Goal: Task Accomplishment & Management: Manage account settings

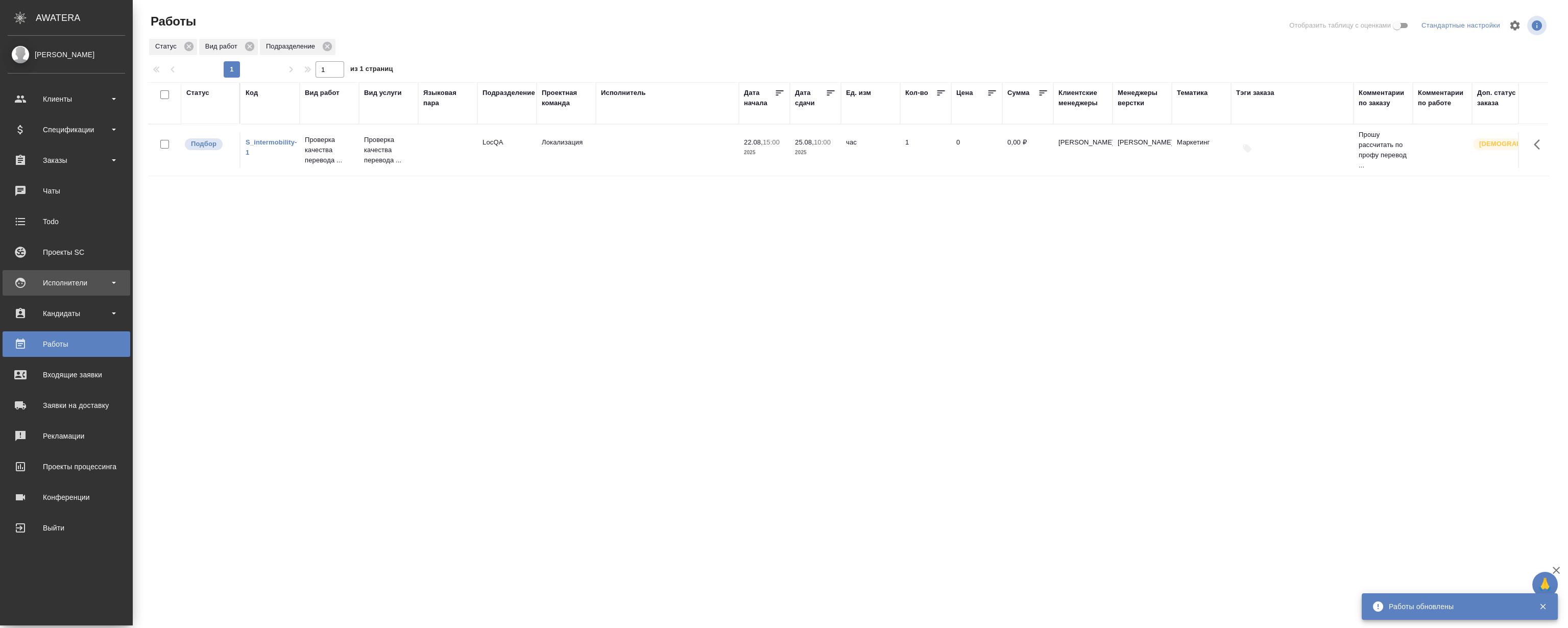
click at [54, 279] on div "Исполнители" at bounding box center [66, 283] width 117 height 16
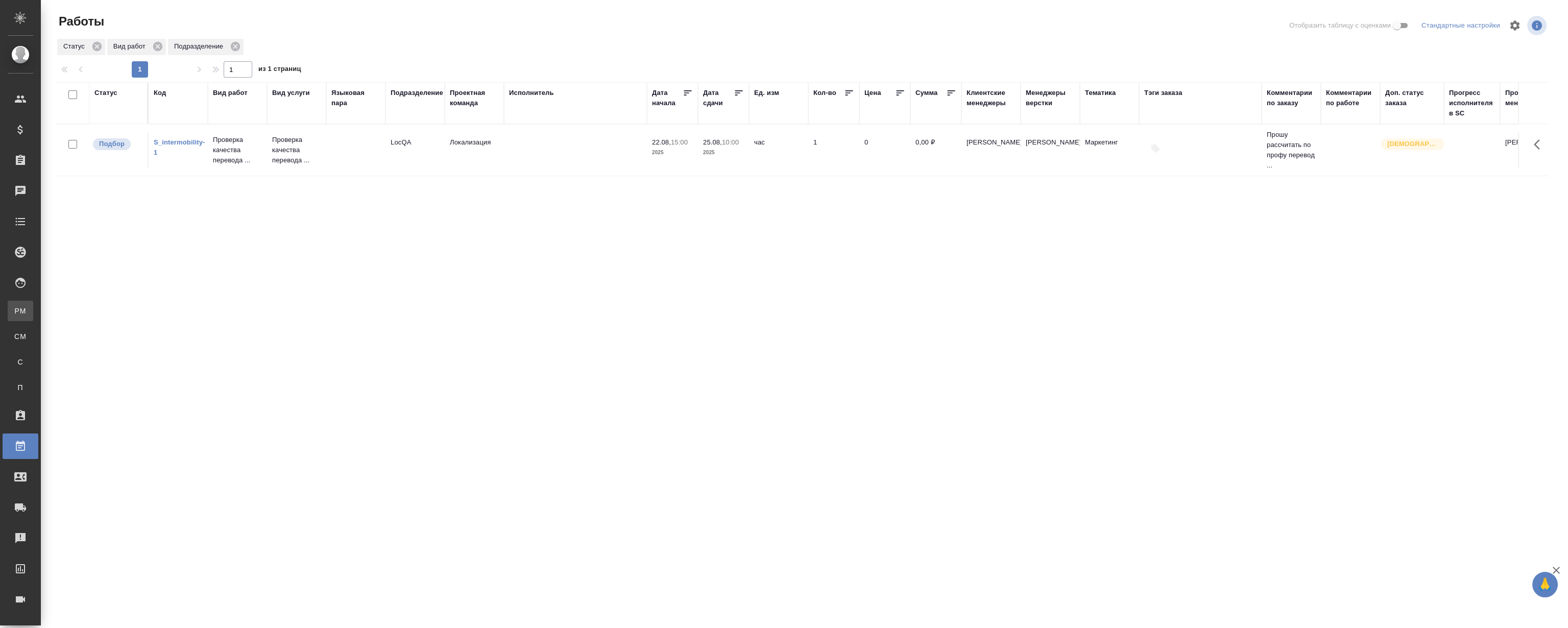
click at [16, 309] on div "Для PM/LQA" at bounding box center [8, 311] width 16 height 10
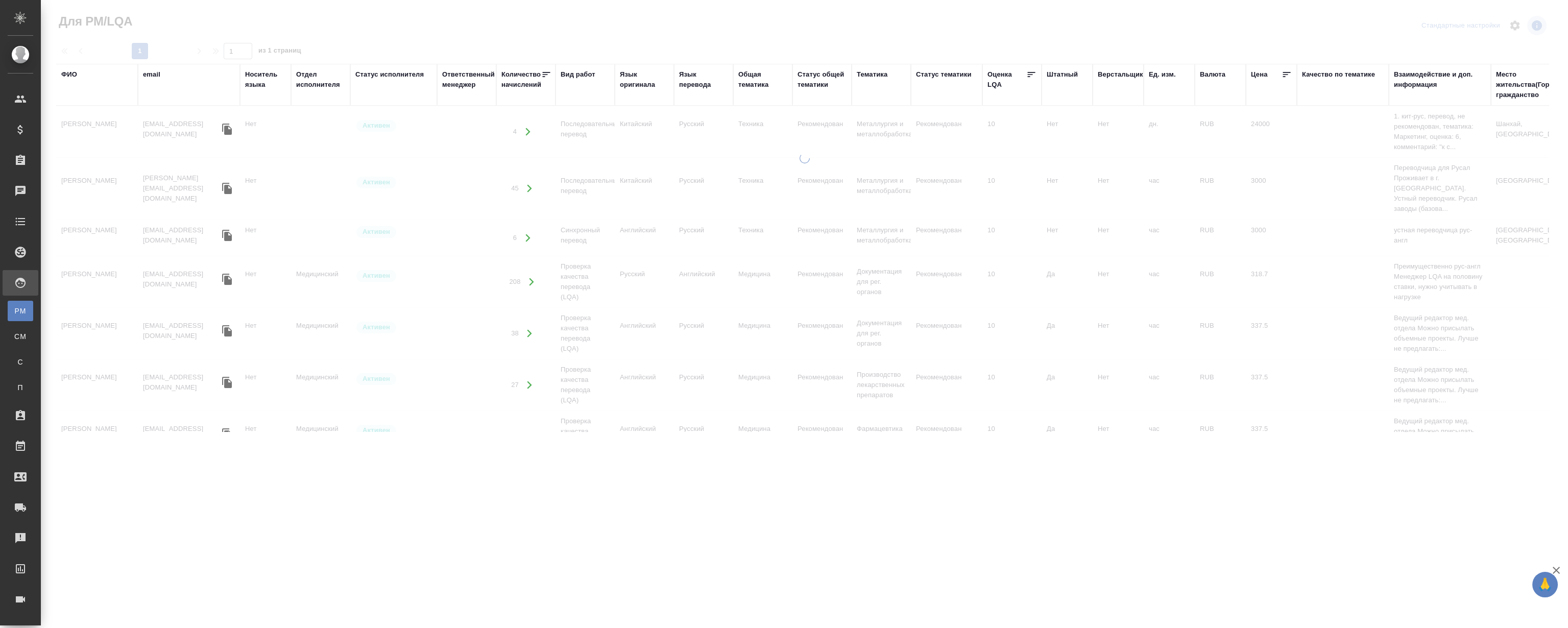
click at [82, 88] on div "ФИО" at bounding box center [97, 85] width 72 height 31
click at [72, 70] on div "ФИО" at bounding box center [69, 74] width 16 height 10
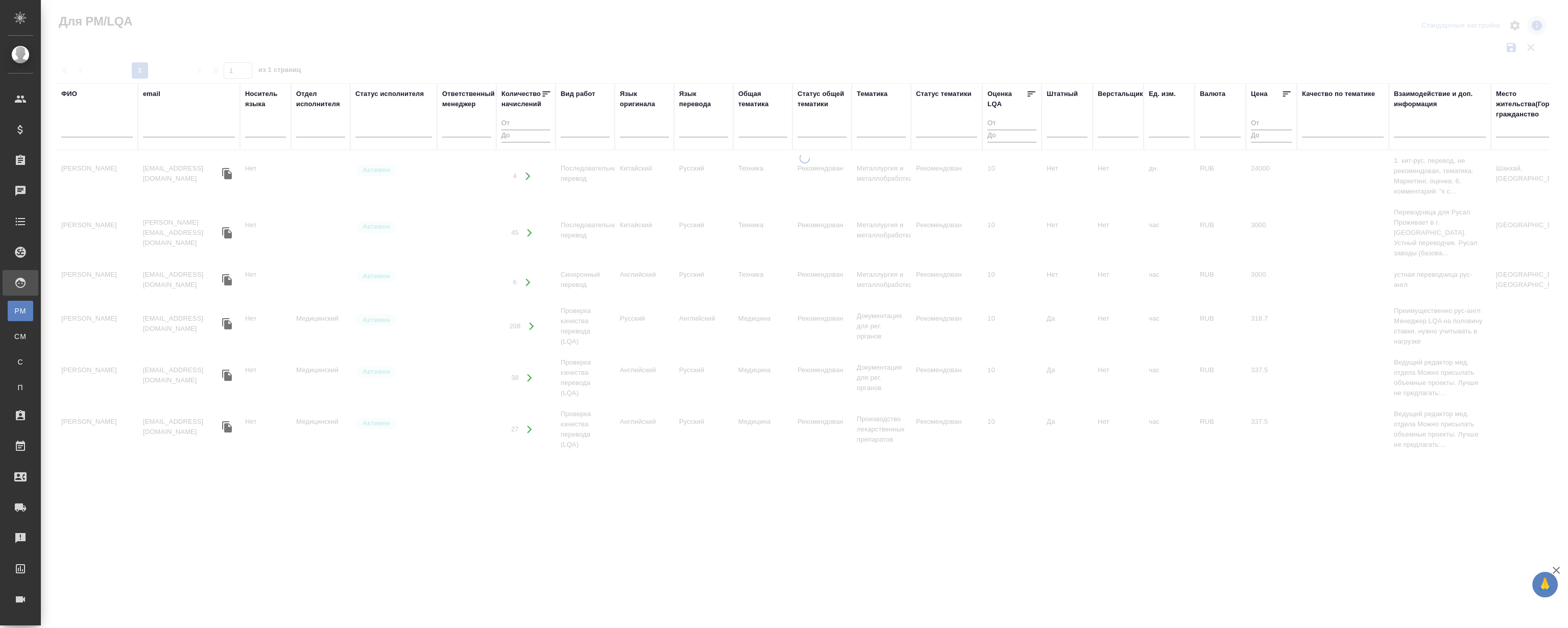
click at [98, 127] on input "text" at bounding box center [97, 130] width 72 height 13
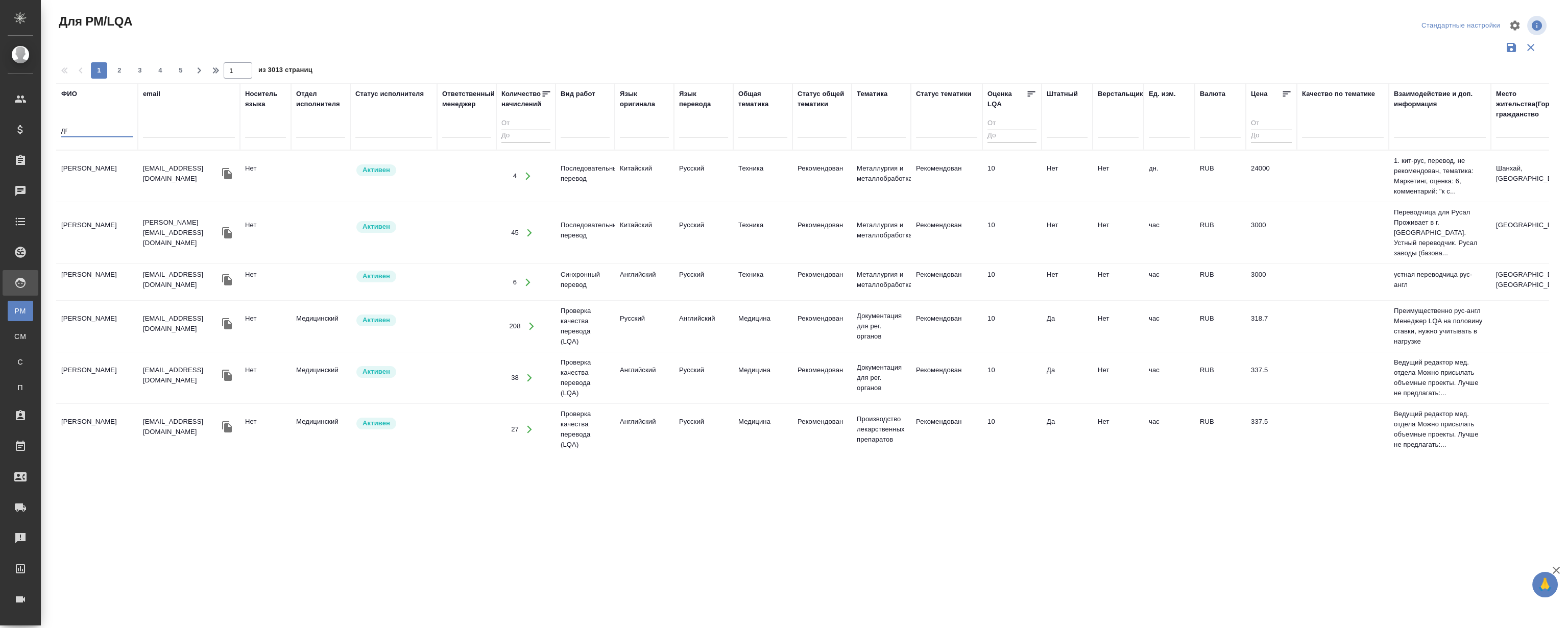
type input "д"
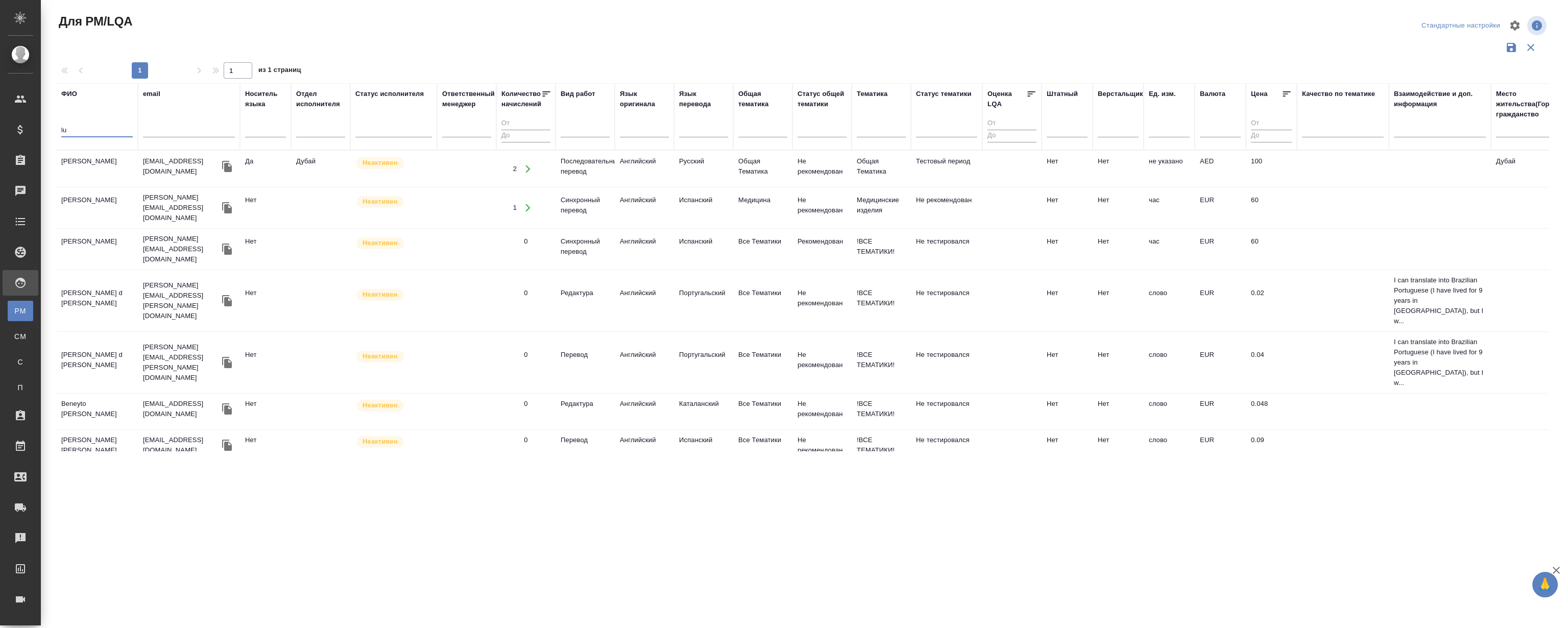
type input "l"
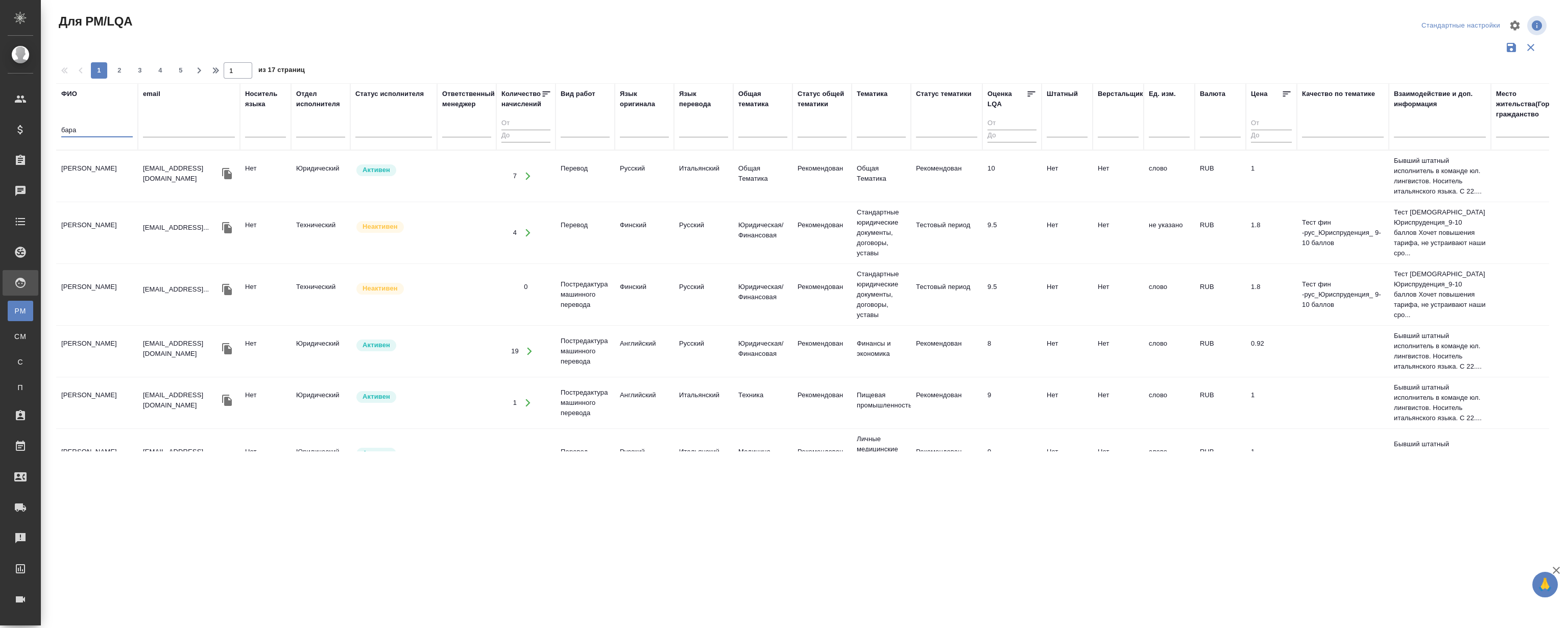
click at [104, 171] on td "Барагоне Луизелла" at bounding box center [97, 175] width 82 height 35
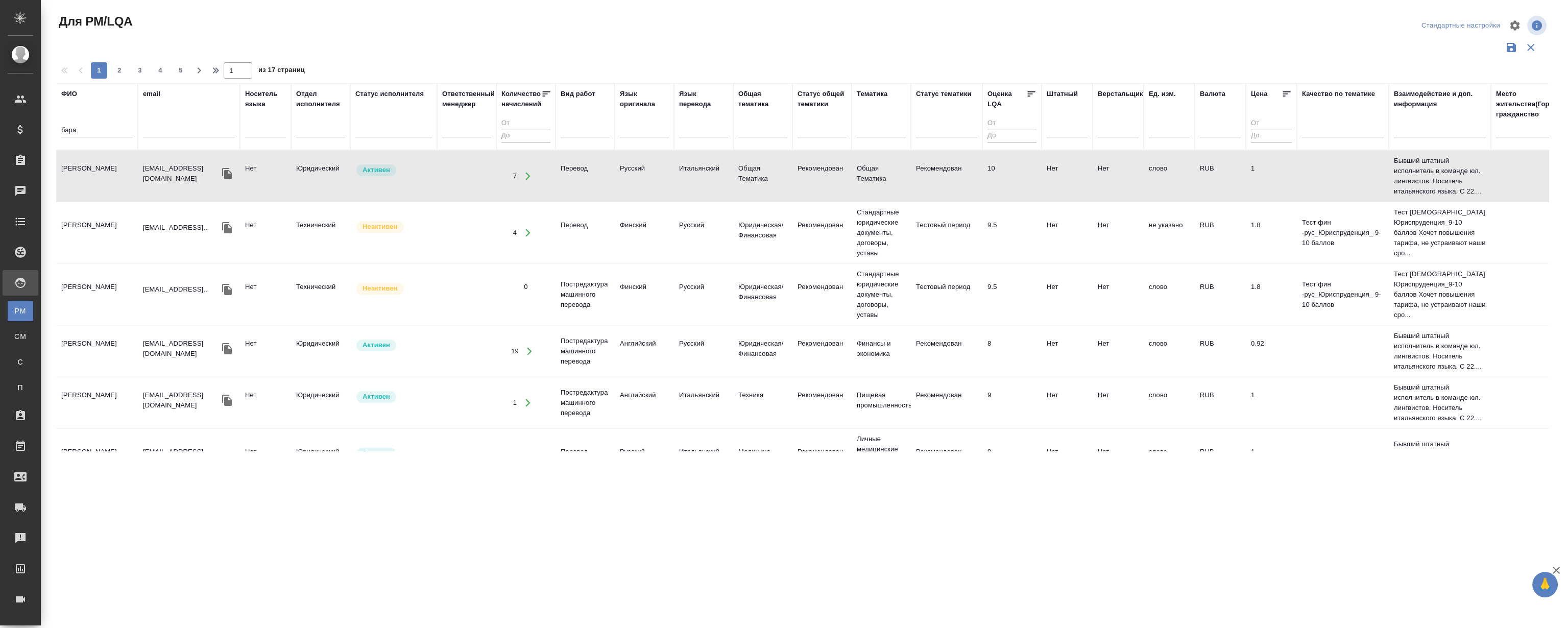
click at [104, 171] on td "Барагоне Луизелла" at bounding box center [97, 175] width 82 height 35
click at [87, 127] on input "бара" at bounding box center [97, 130] width 72 height 13
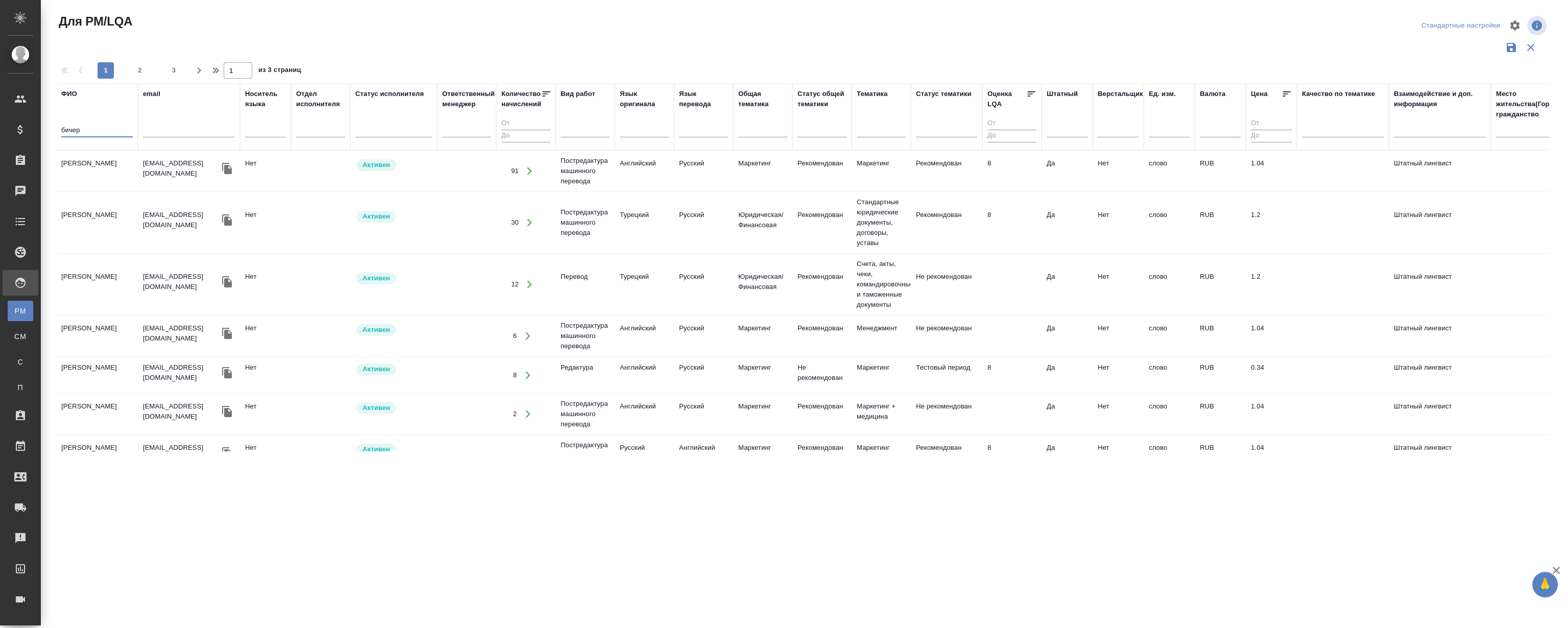
type input "бичер"
click at [80, 163] on td "Валерия Бичер" at bounding box center [97, 171] width 82 height 35
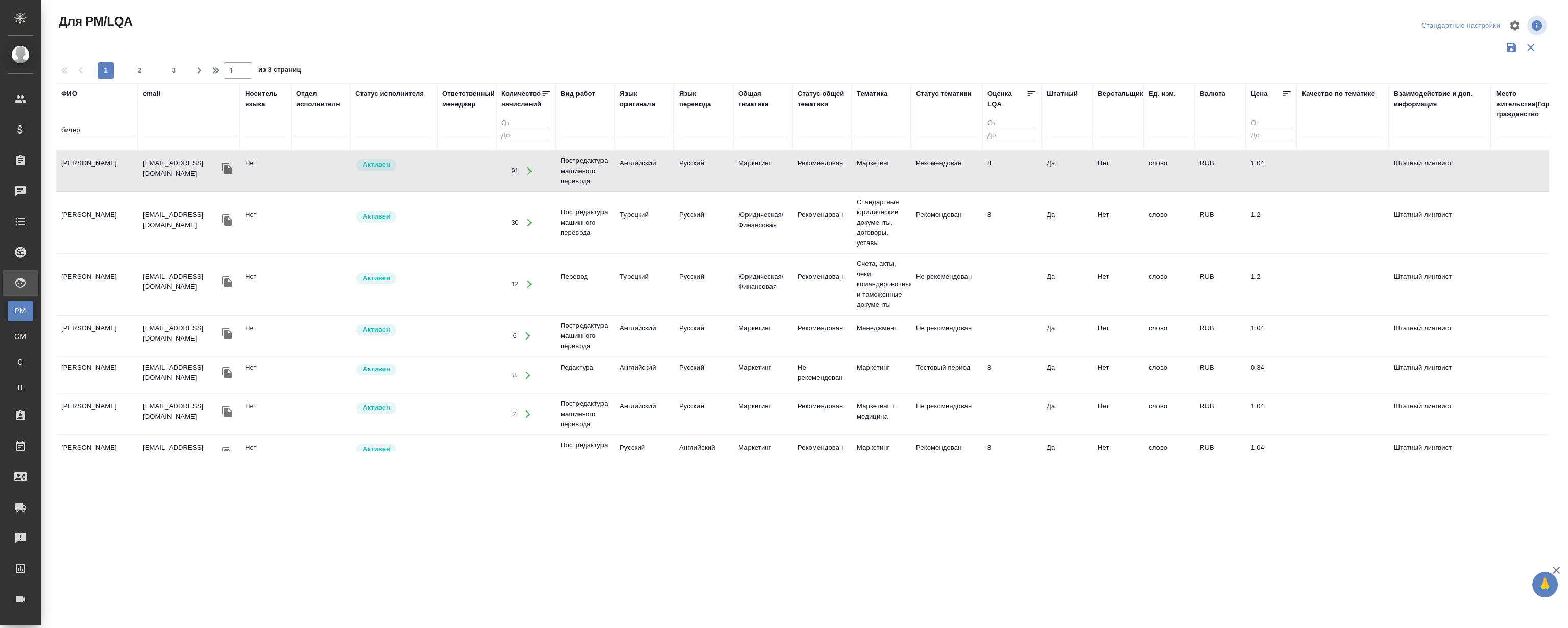
click at [80, 163] on td "Валерия Бичер" at bounding box center [97, 171] width 82 height 35
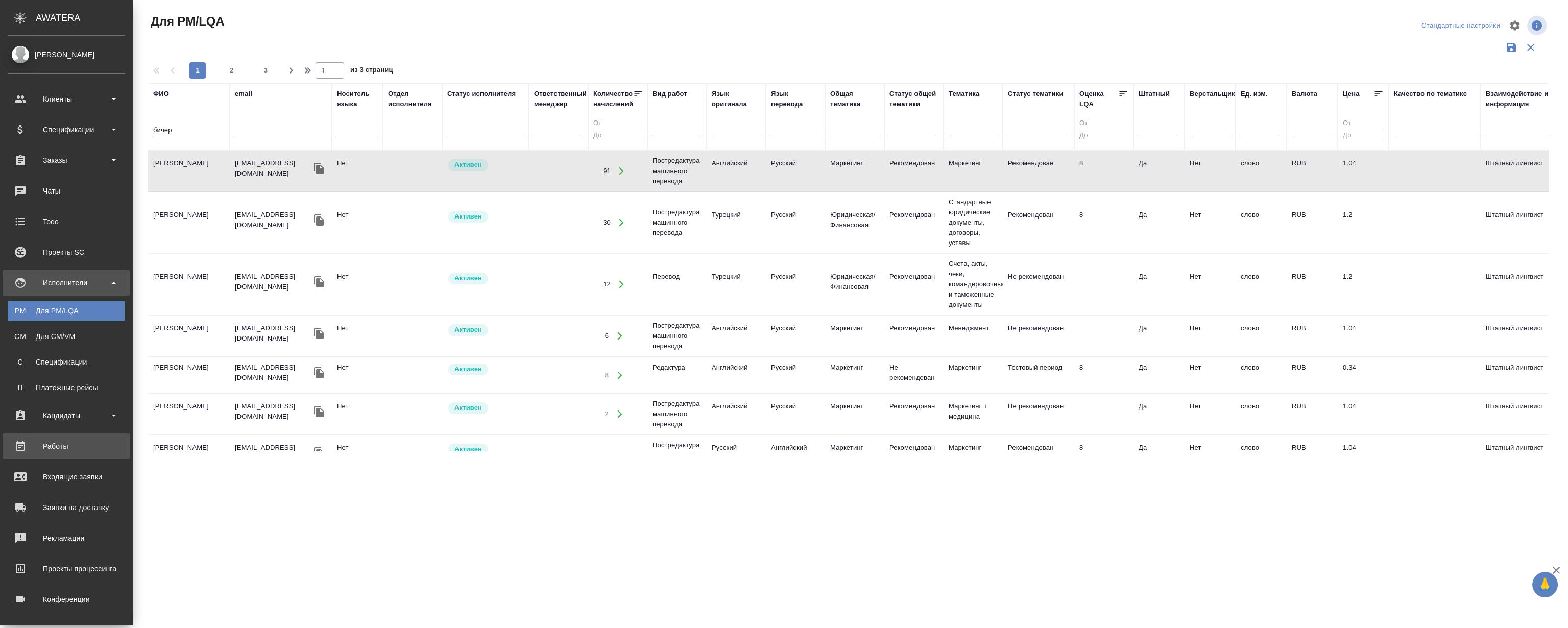
click at [60, 447] on div "Работы" at bounding box center [66, 446] width 117 height 16
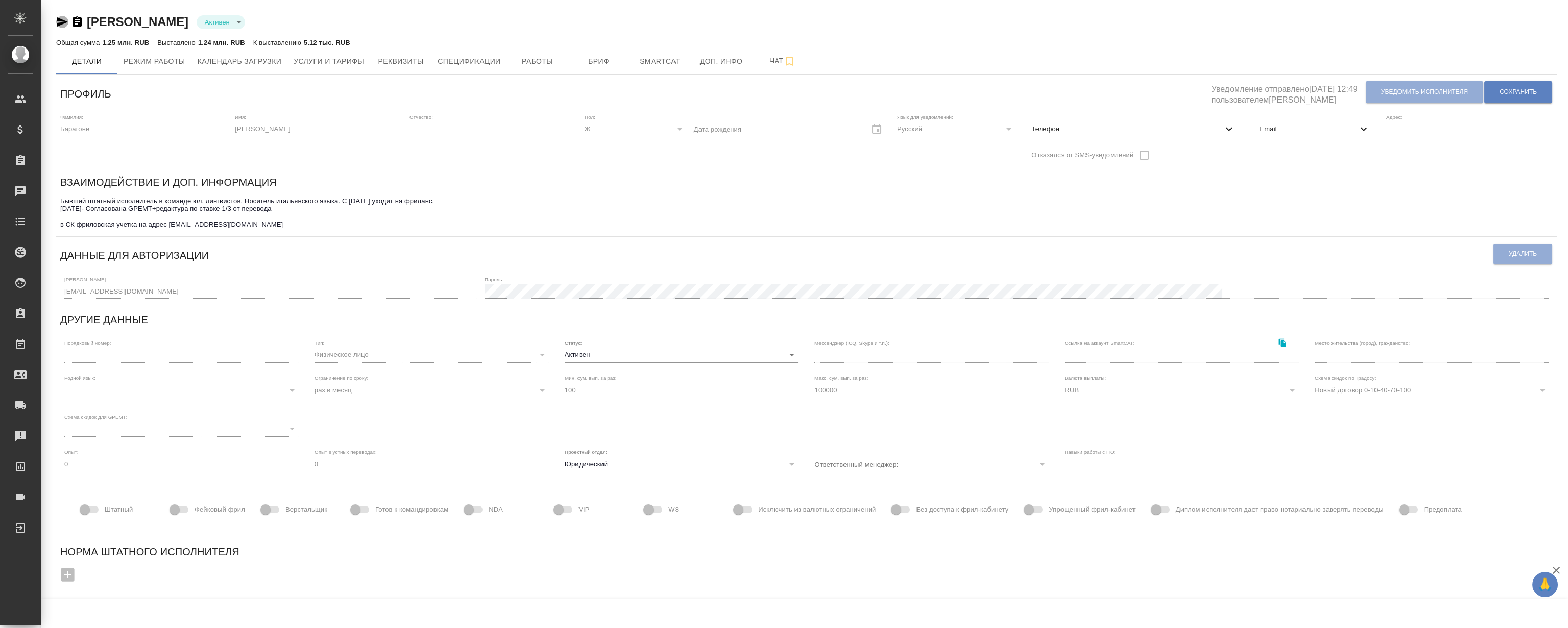
click at [62, 19] on icon "button" at bounding box center [62, 22] width 12 height 12
click at [521, 59] on span "Работы" at bounding box center [538, 61] width 49 height 13
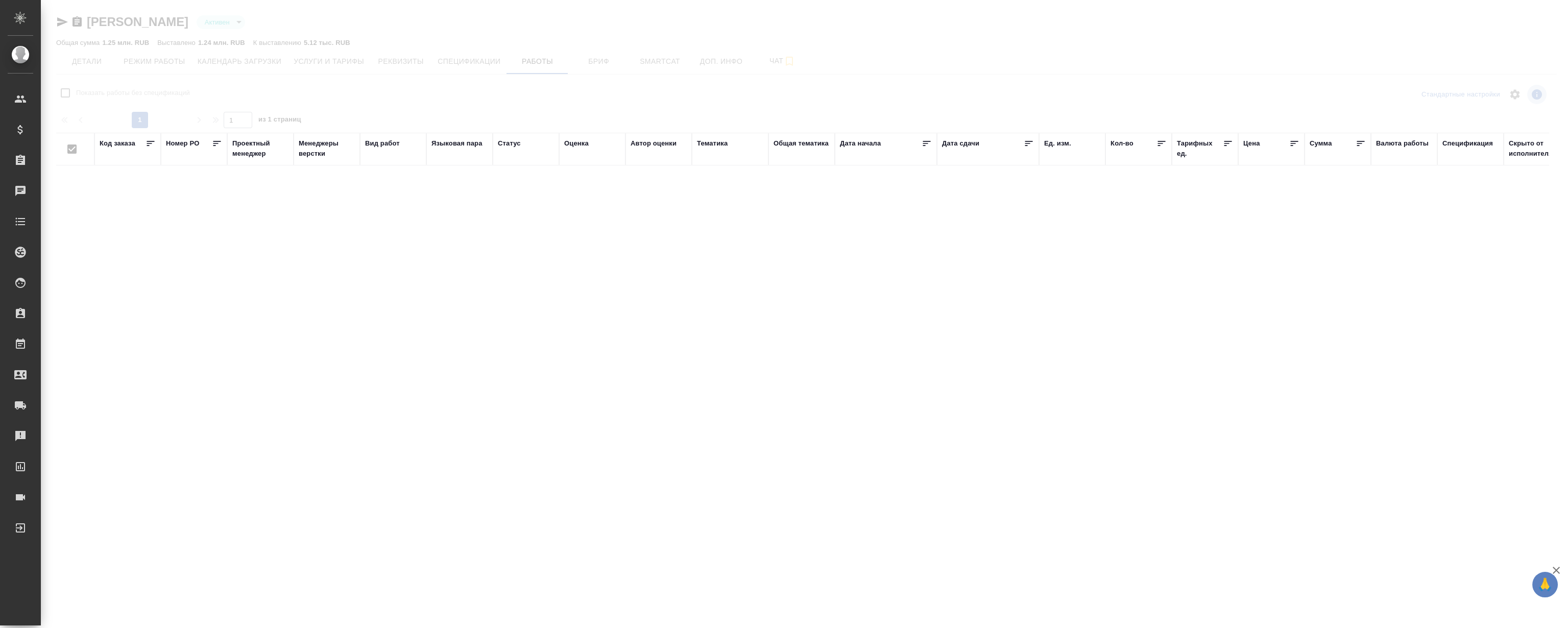
checkbox input "false"
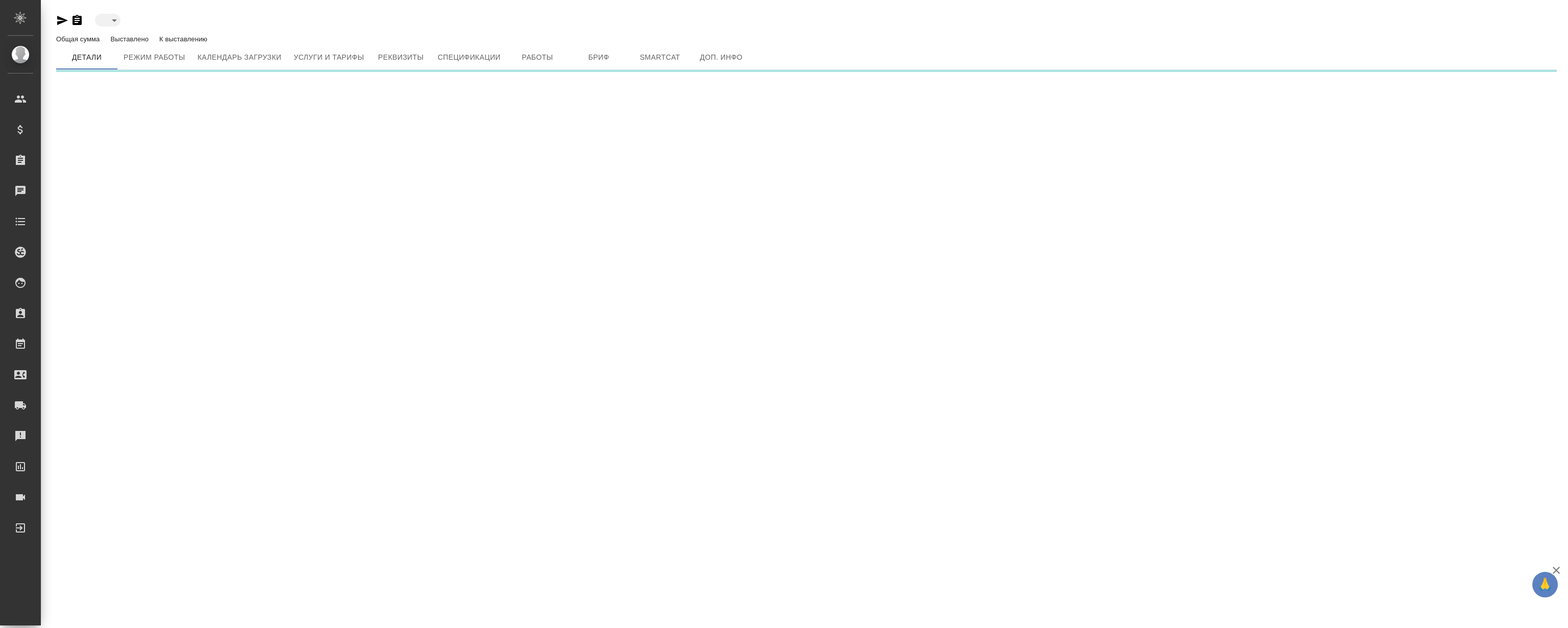
type input "active"
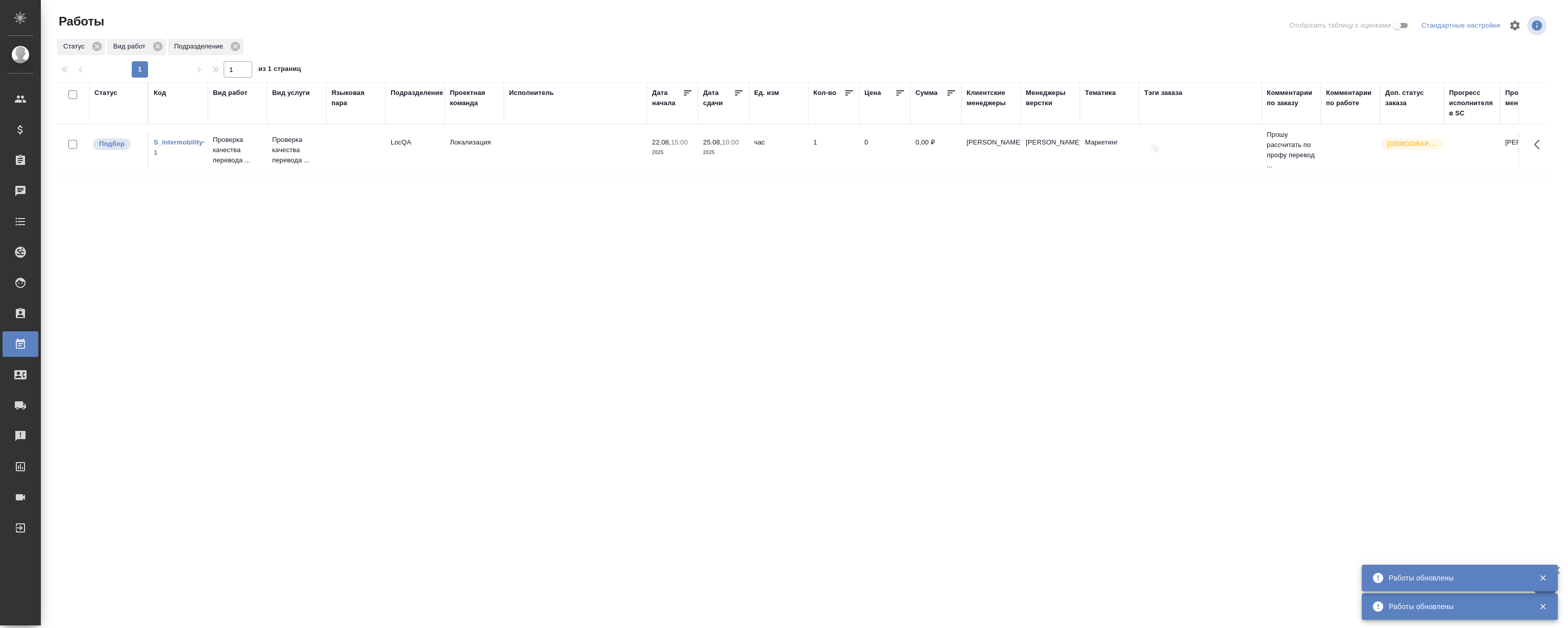
click at [177, 144] on link "S_intermobility-1" at bounding box center [179, 147] width 51 height 18
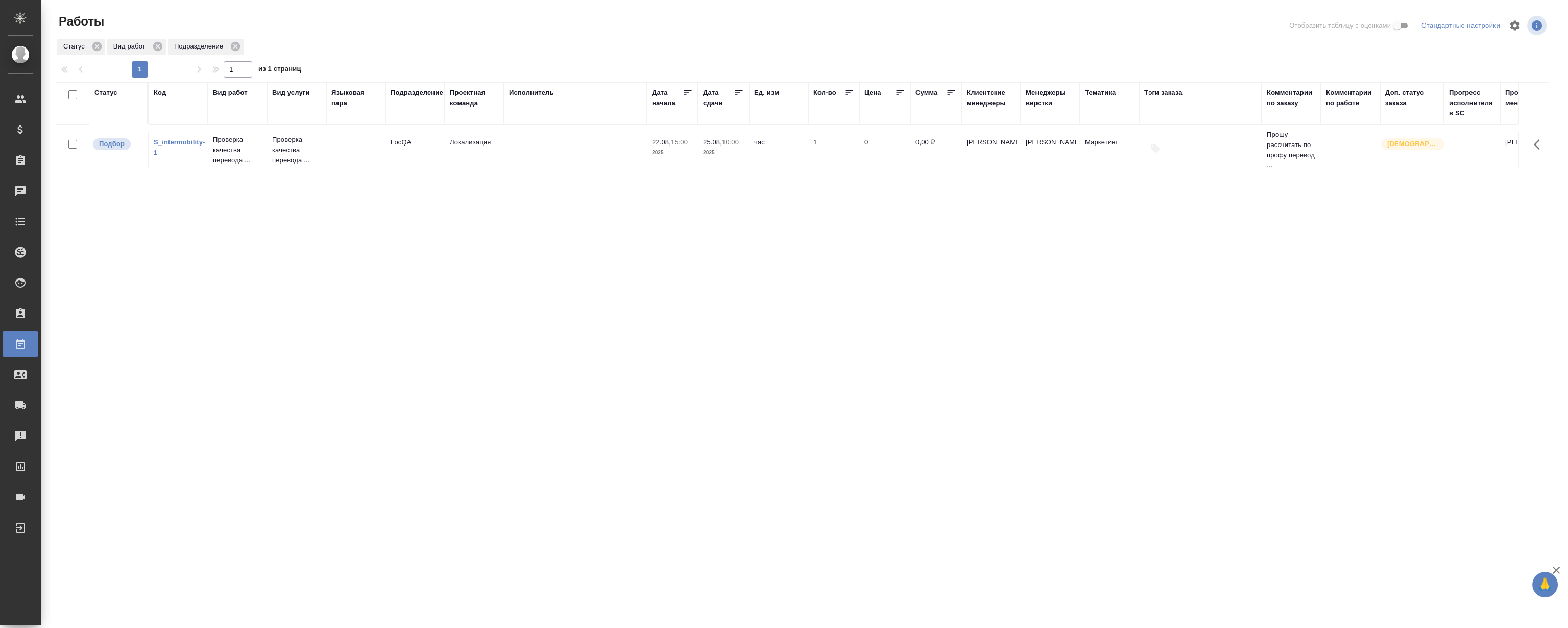
drag, startPoint x: 505, startPoint y: 383, endPoint x: 77, endPoint y: 29, distance: 555.4
click at [505, 383] on div "Статус Код Вид работ Вид услуги Языковая пара Подразделение Проектная команда И…" at bounding box center [803, 266] width 1493 height 367
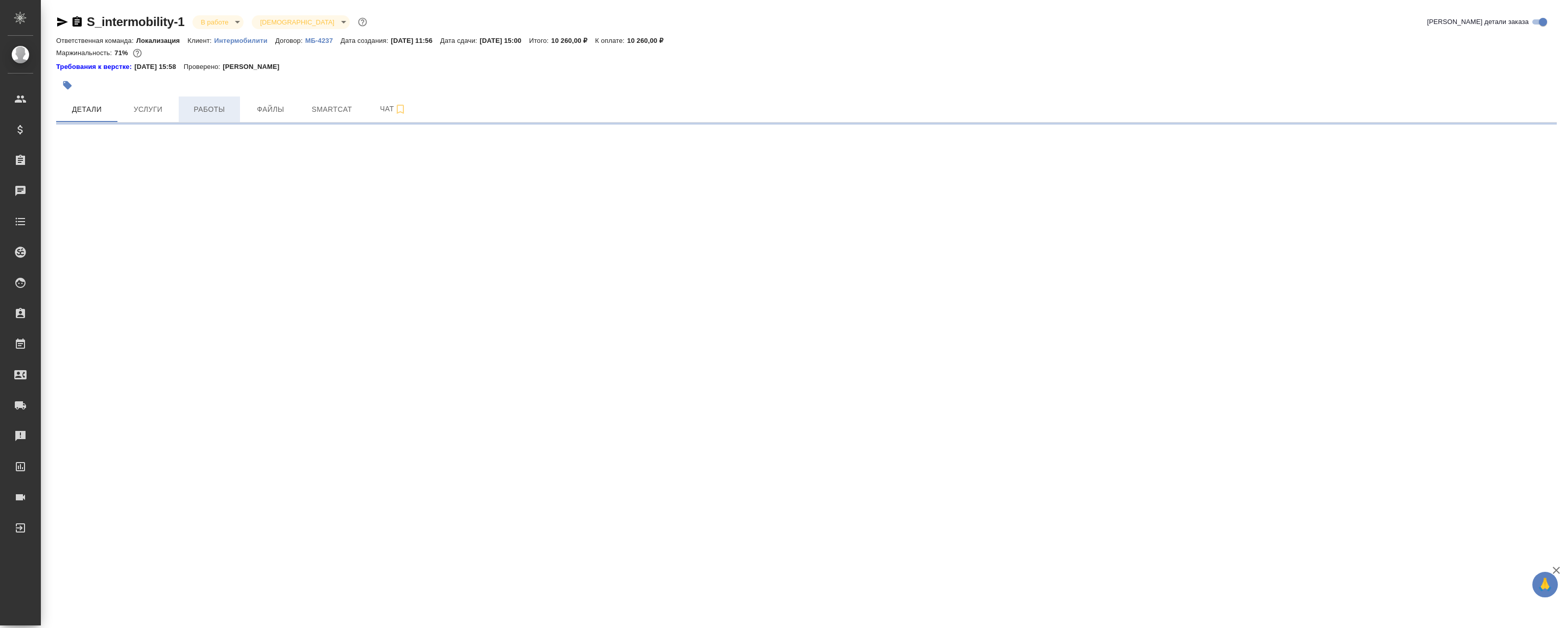
select select "RU"
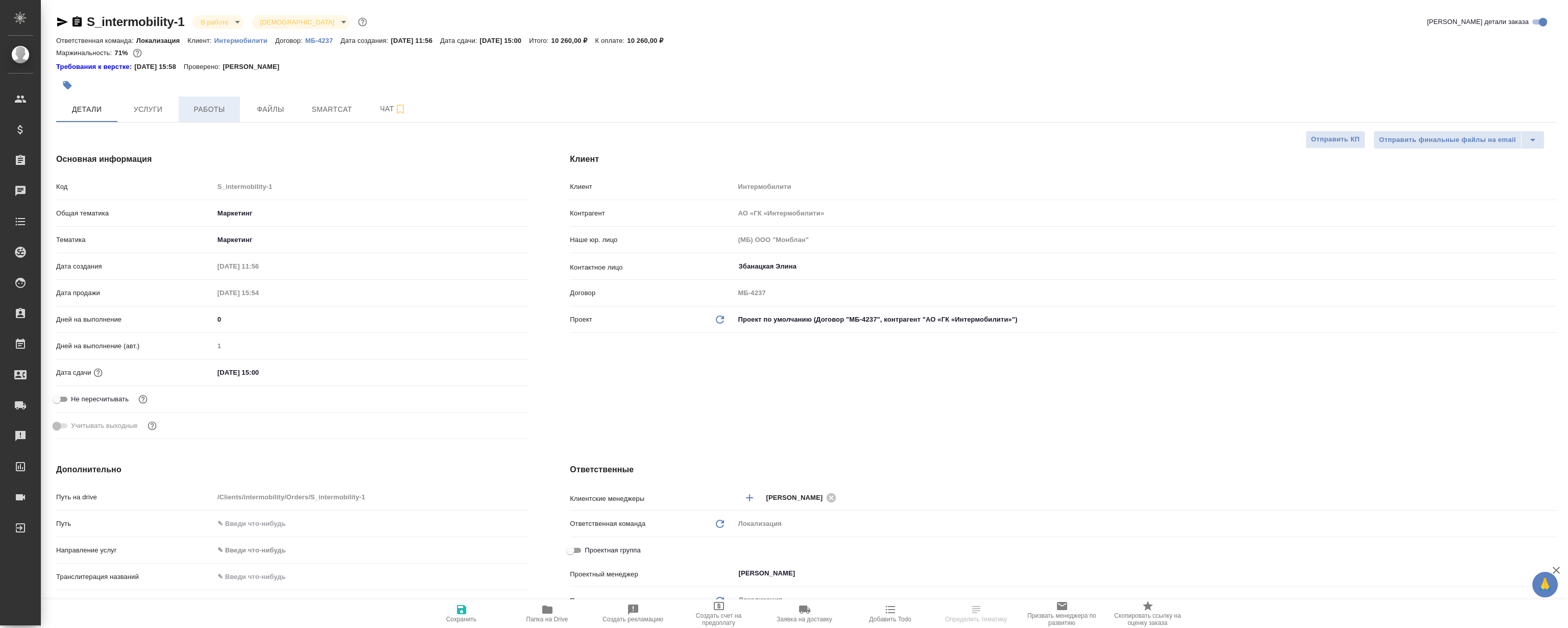
click at [217, 107] on span "Работы" at bounding box center [209, 110] width 49 height 13
type textarea "x"
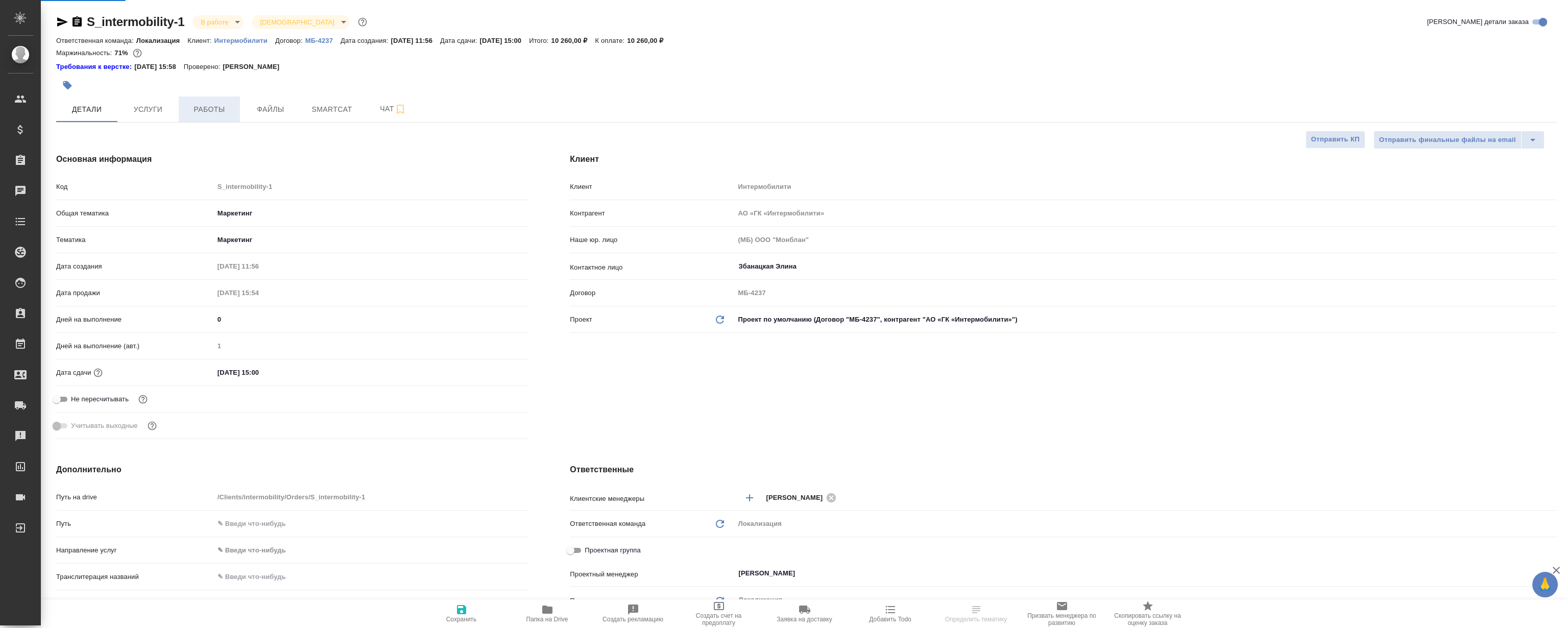
type textarea "x"
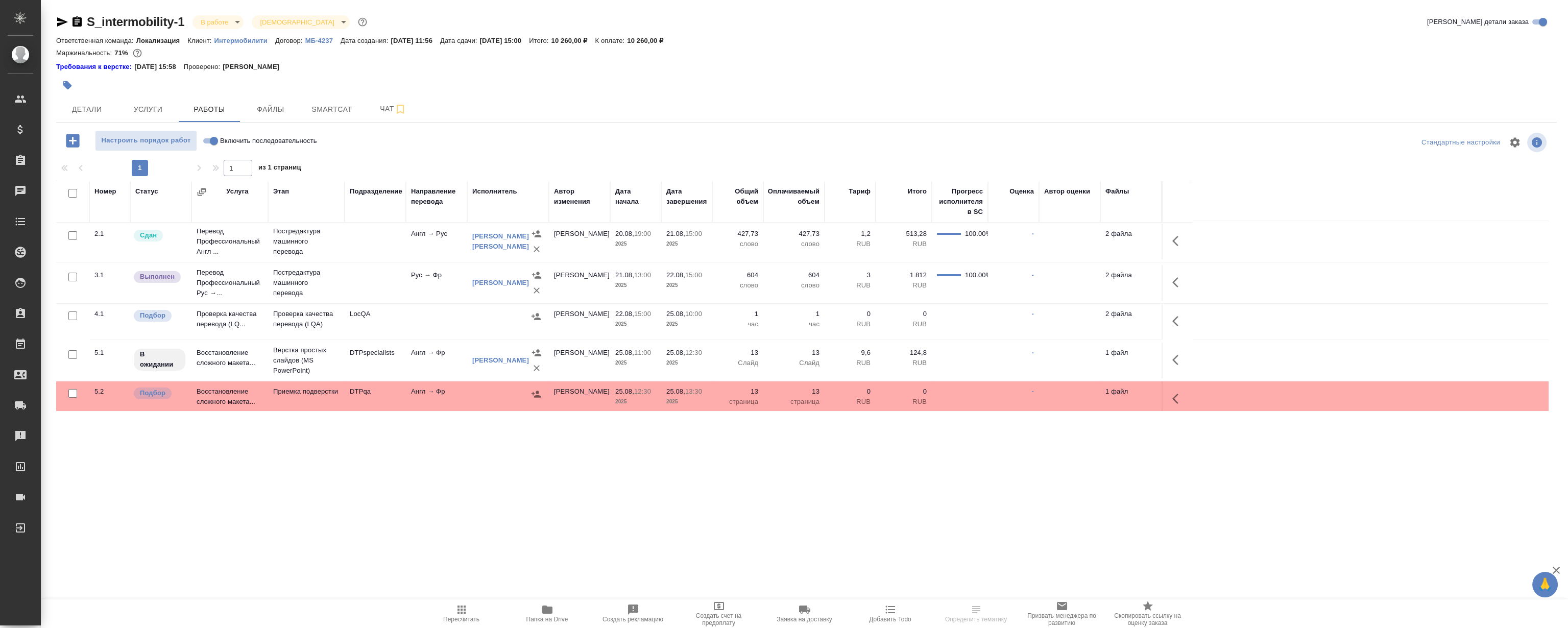
scroll to position [50, 0]
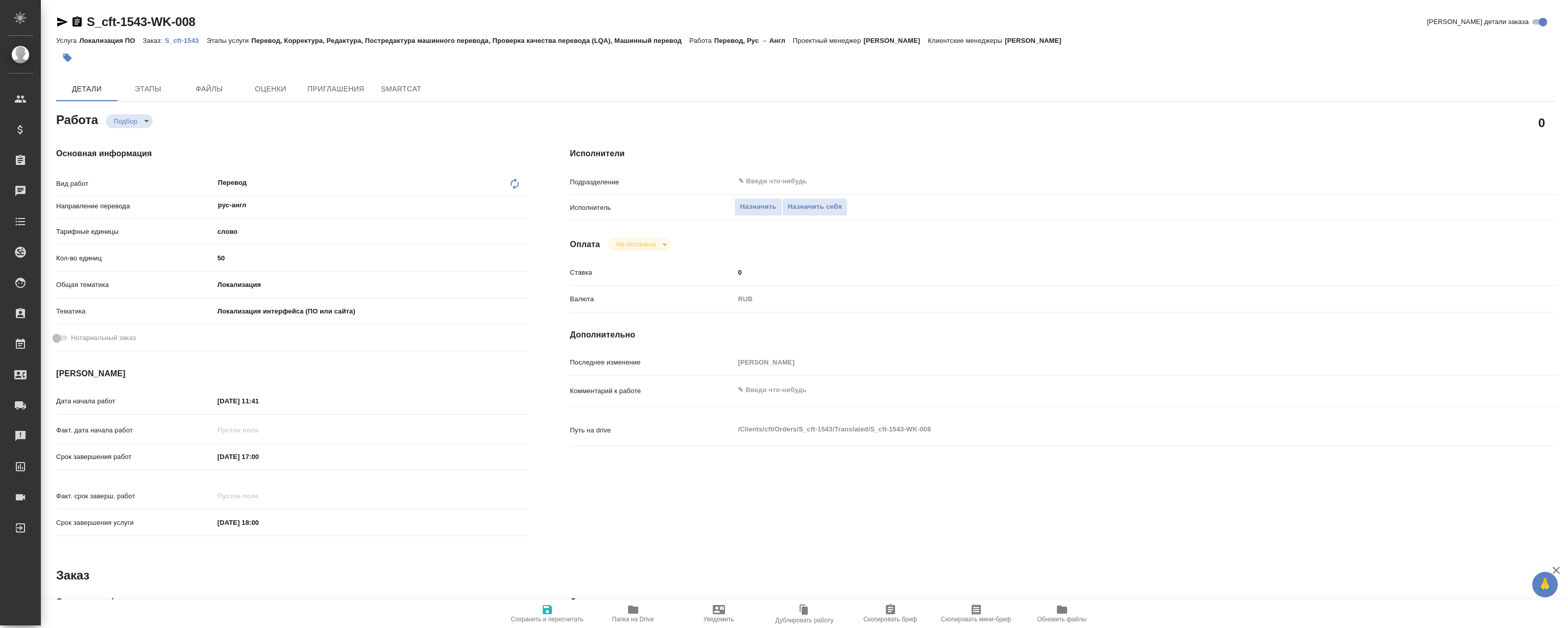
type textarea "x"
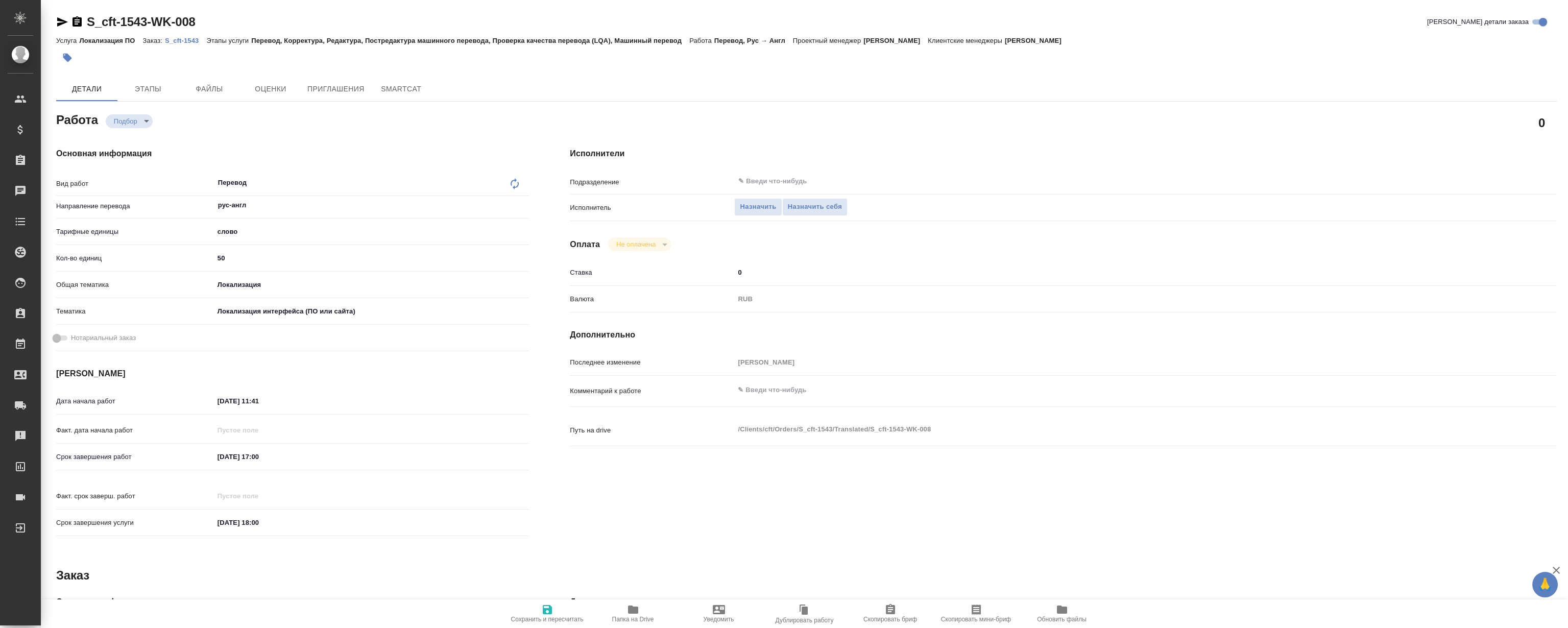
type textarea "x"
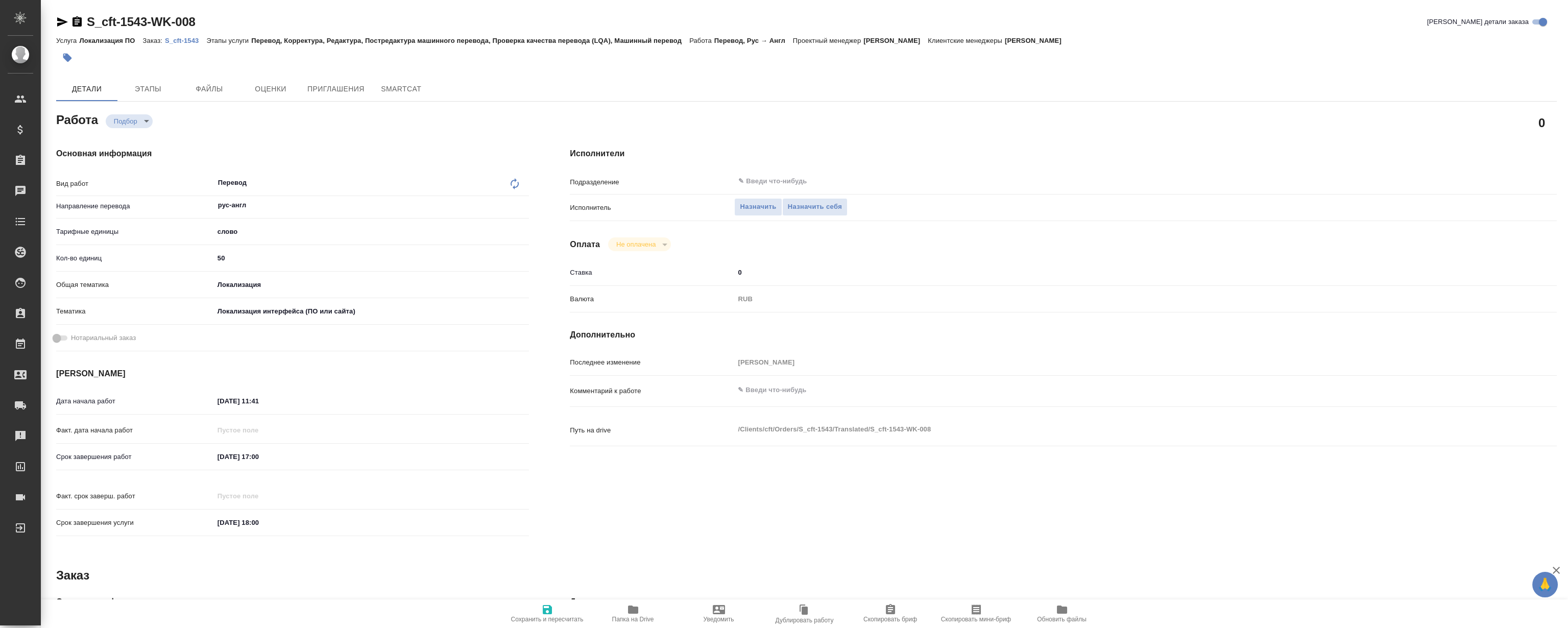
type textarea "x"
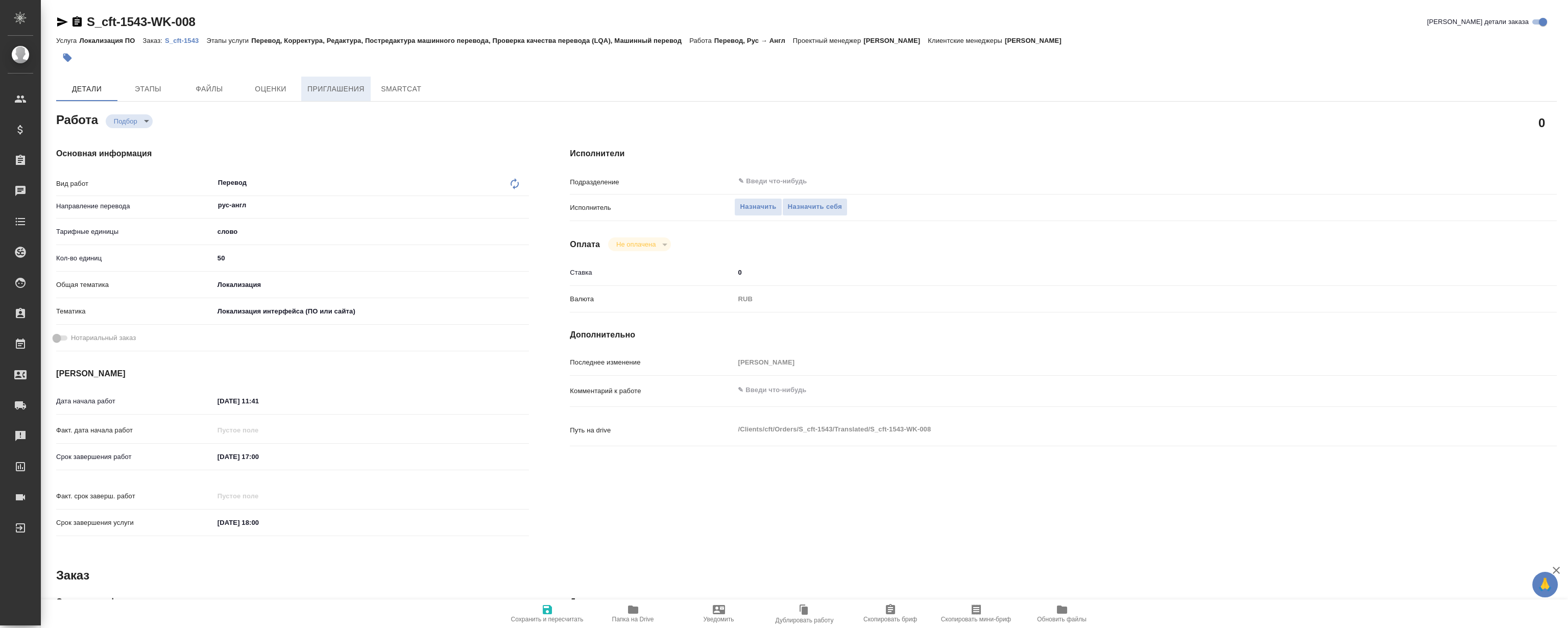
type textarea "x"
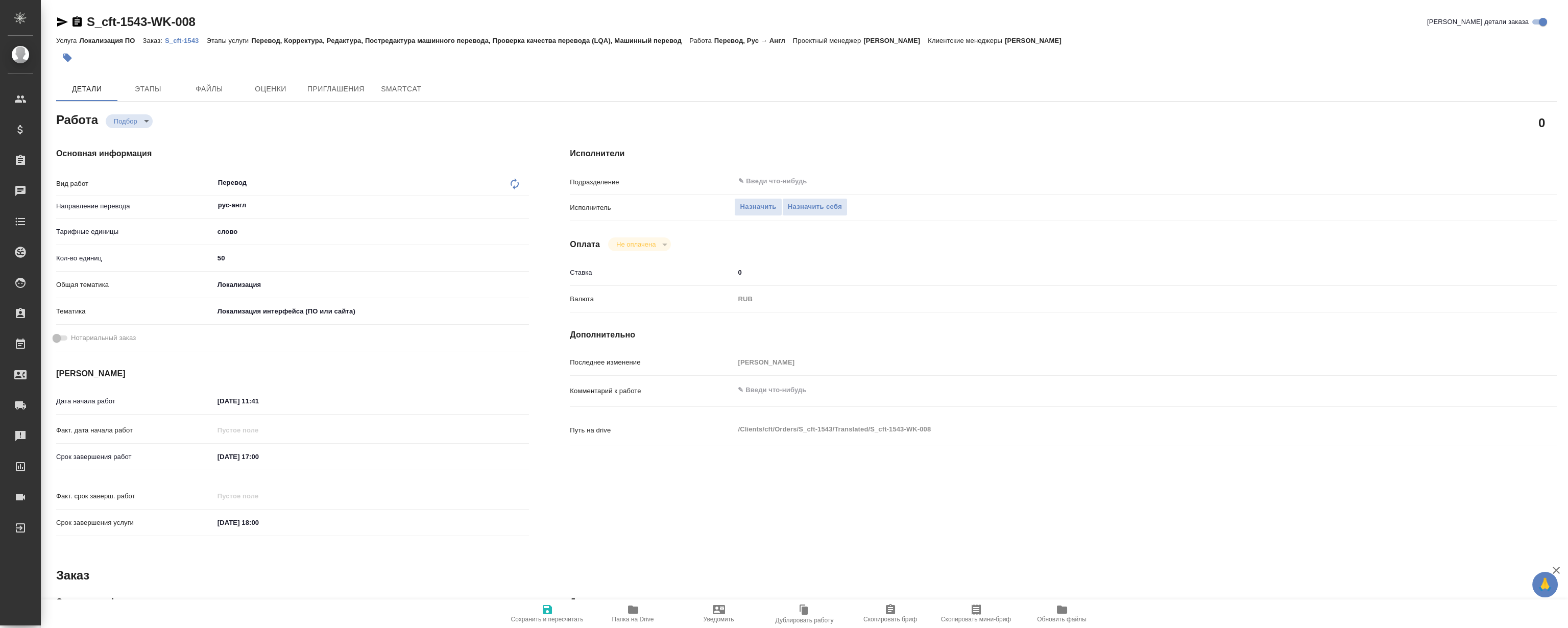
click at [180, 37] on p "S_cft-1543" at bounding box center [186, 41] width 41 height 8
type textarea "x"
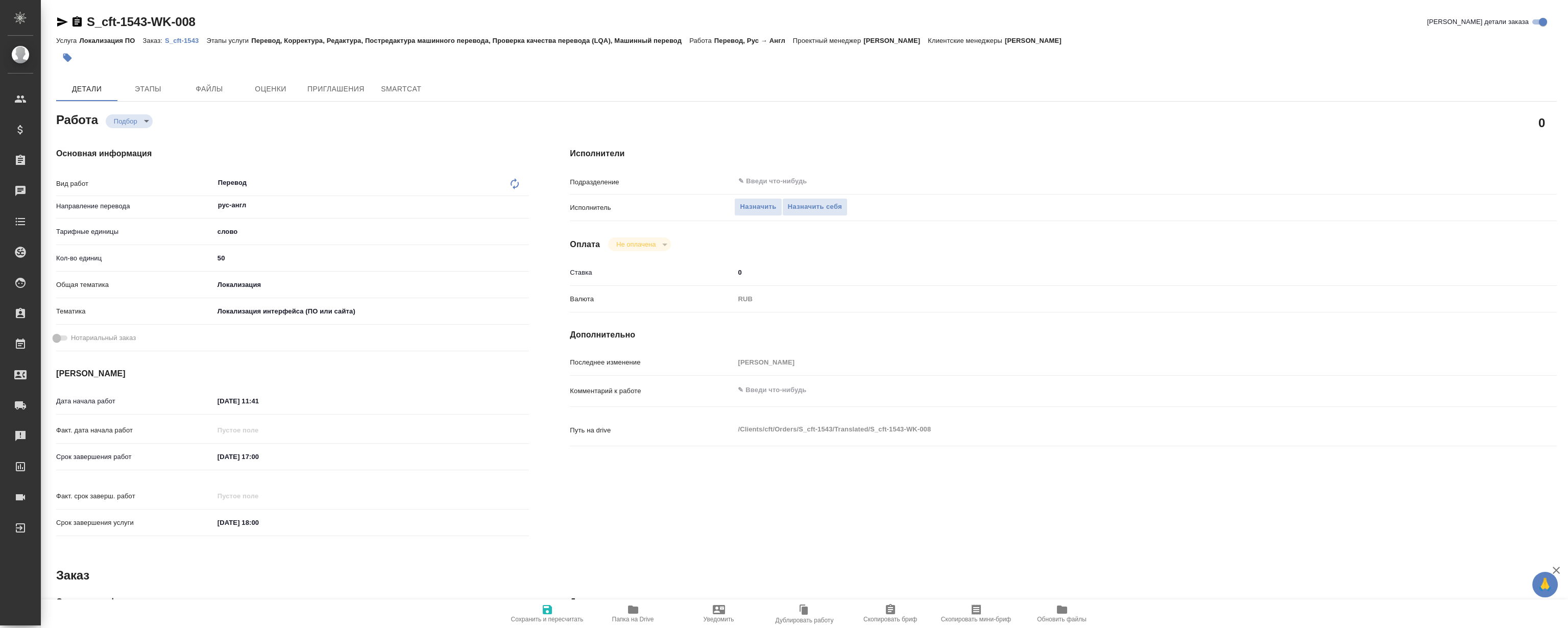
type textarea "x"
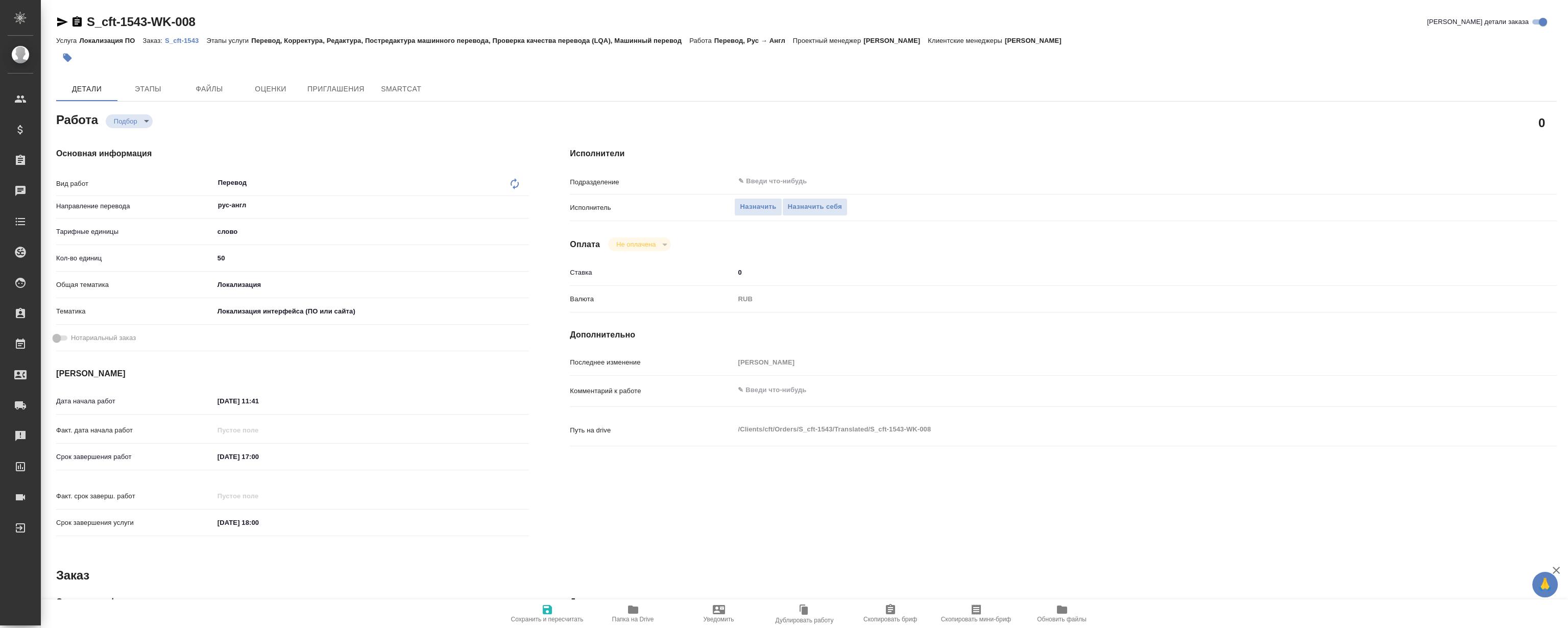
type textarea "x"
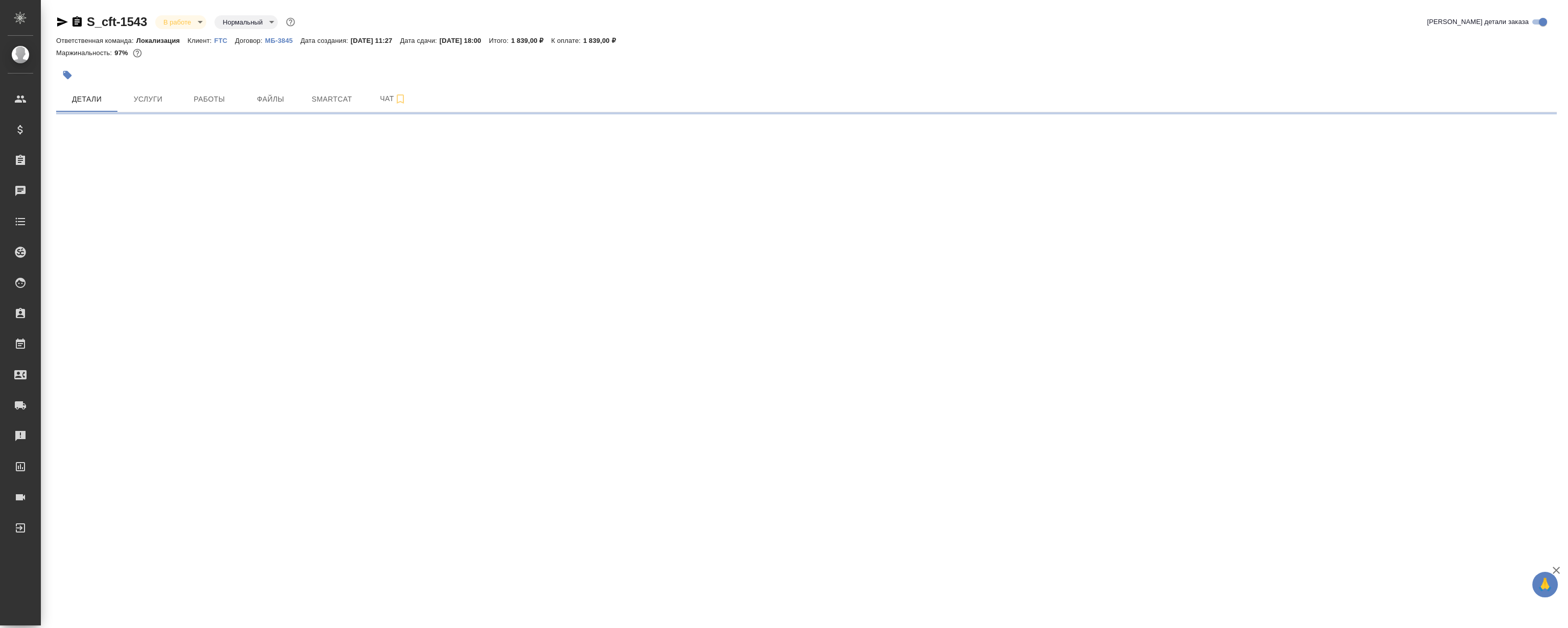
select select "RU"
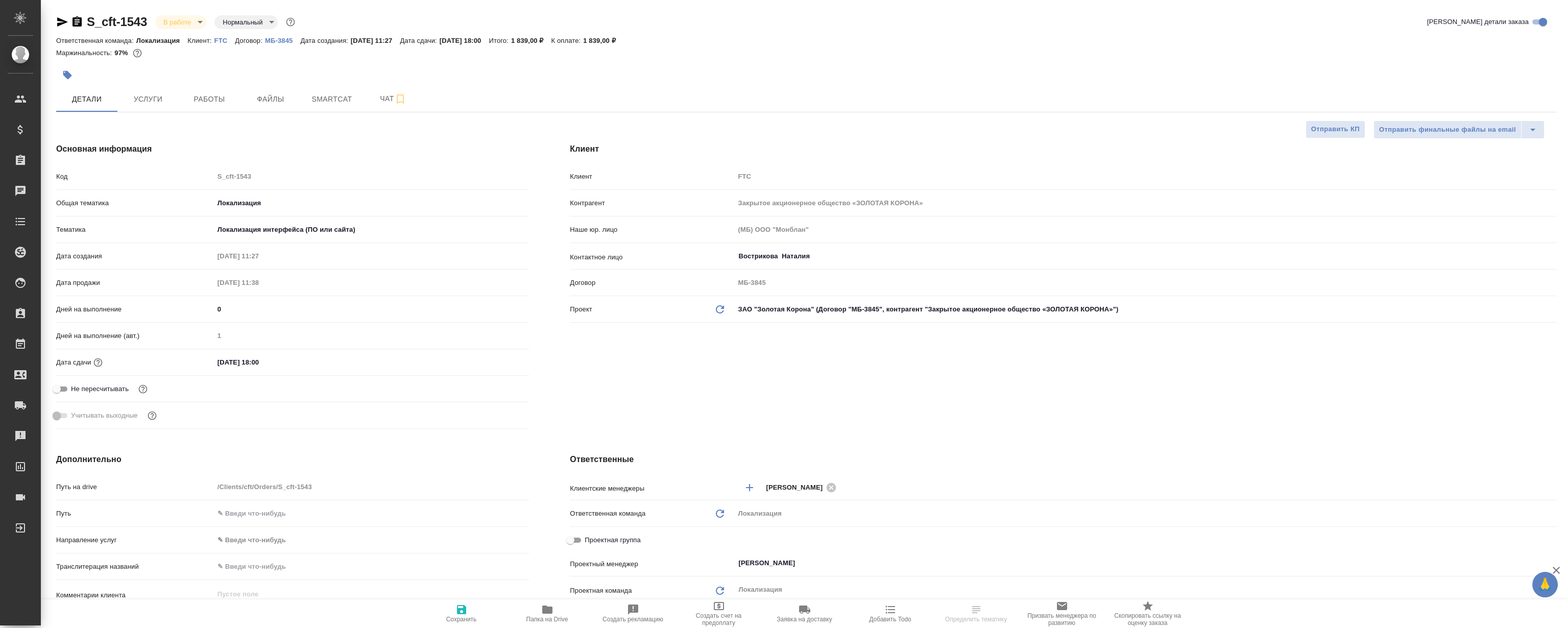
type textarea "x"
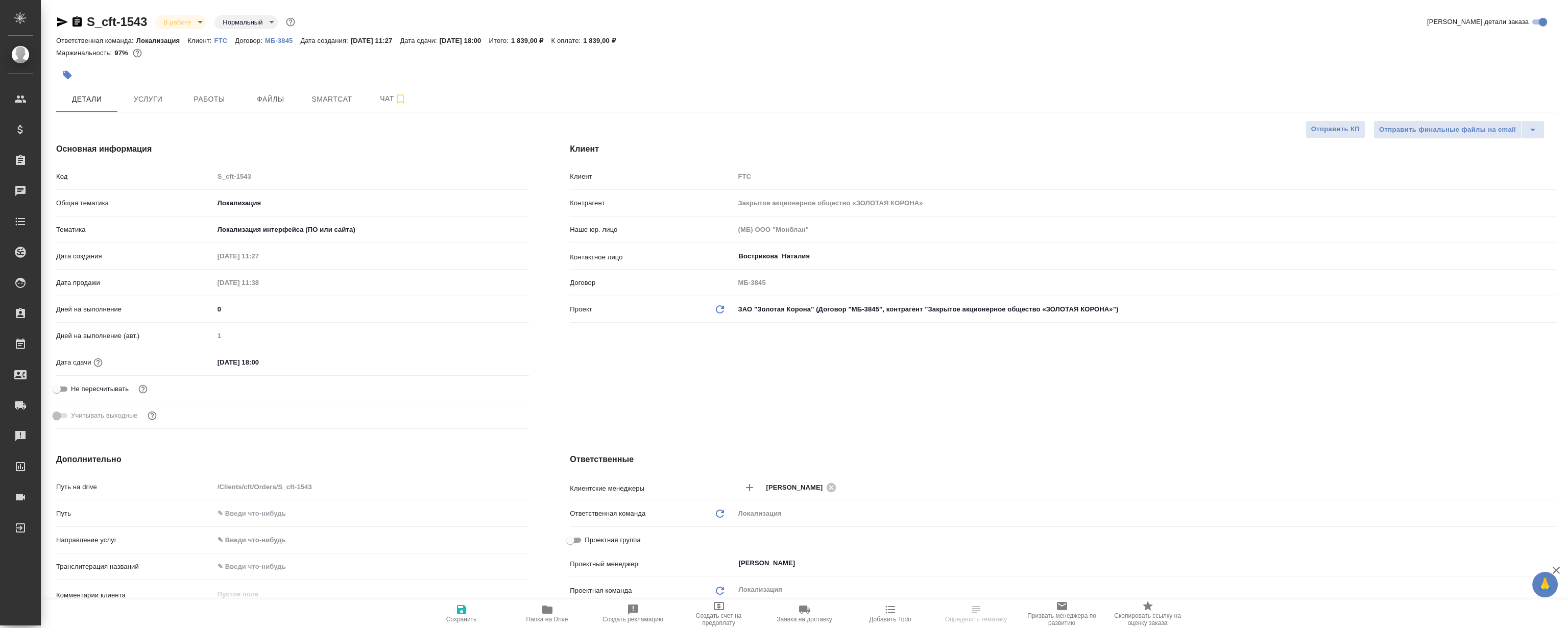
type textarea "x"
click at [329, 102] on span "Smartcat" at bounding box center [331, 99] width 49 height 13
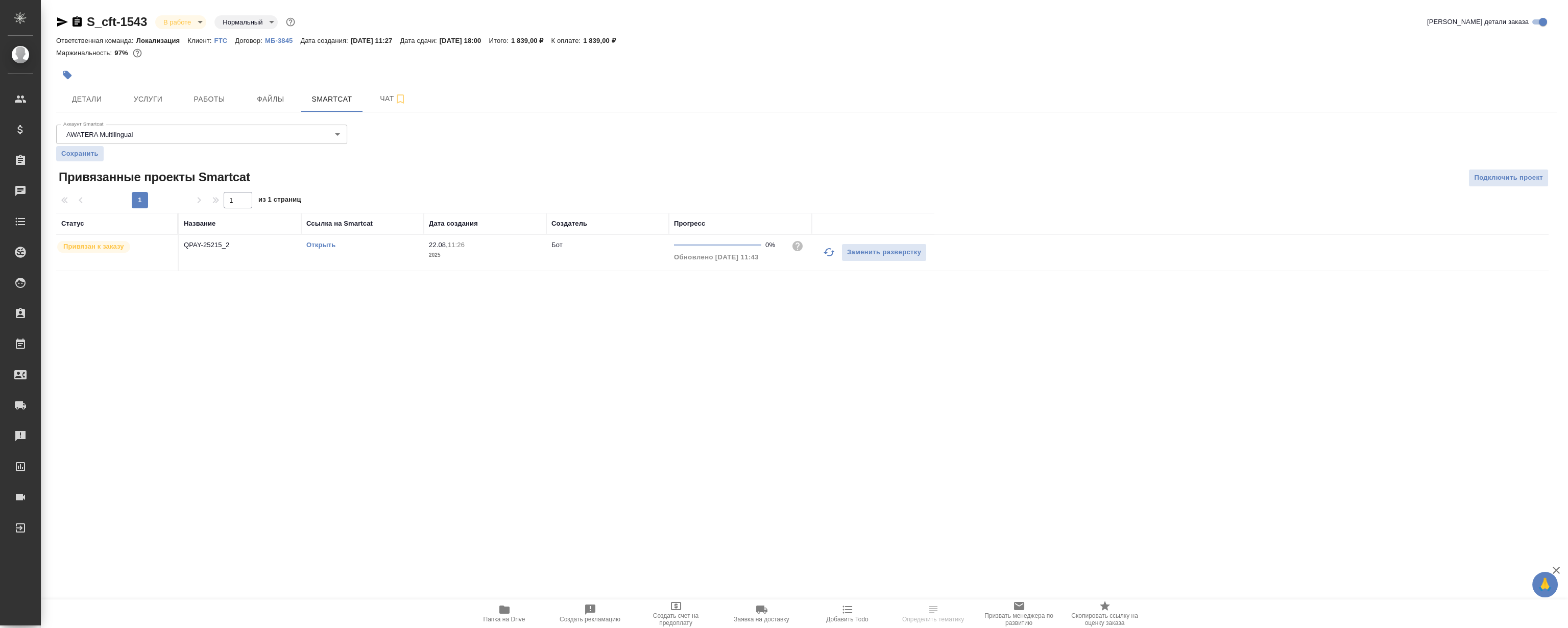
click at [318, 248] on link "Открыть" at bounding box center [321, 244] width 29 height 8
click at [216, 93] on span "Работы" at bounding box center [209, 99] width 49 height 13
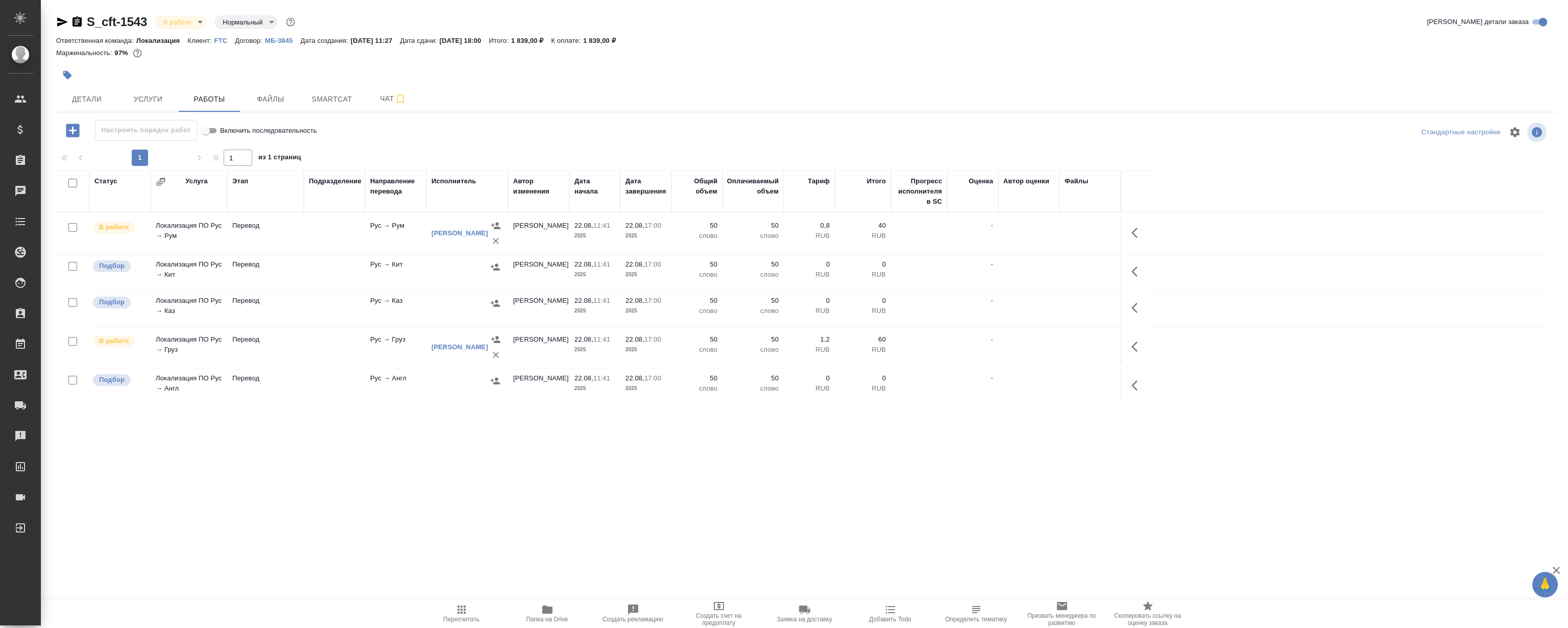
scroll to position [3, 0]
drag, startPoint x: 1133, startPoint y: 377, endPoint x: 1127, endPoint y: 377, distance: 6.0
click at [1133, 377] on icon "button" at bounding box center [1137, 382] width 12 height 12
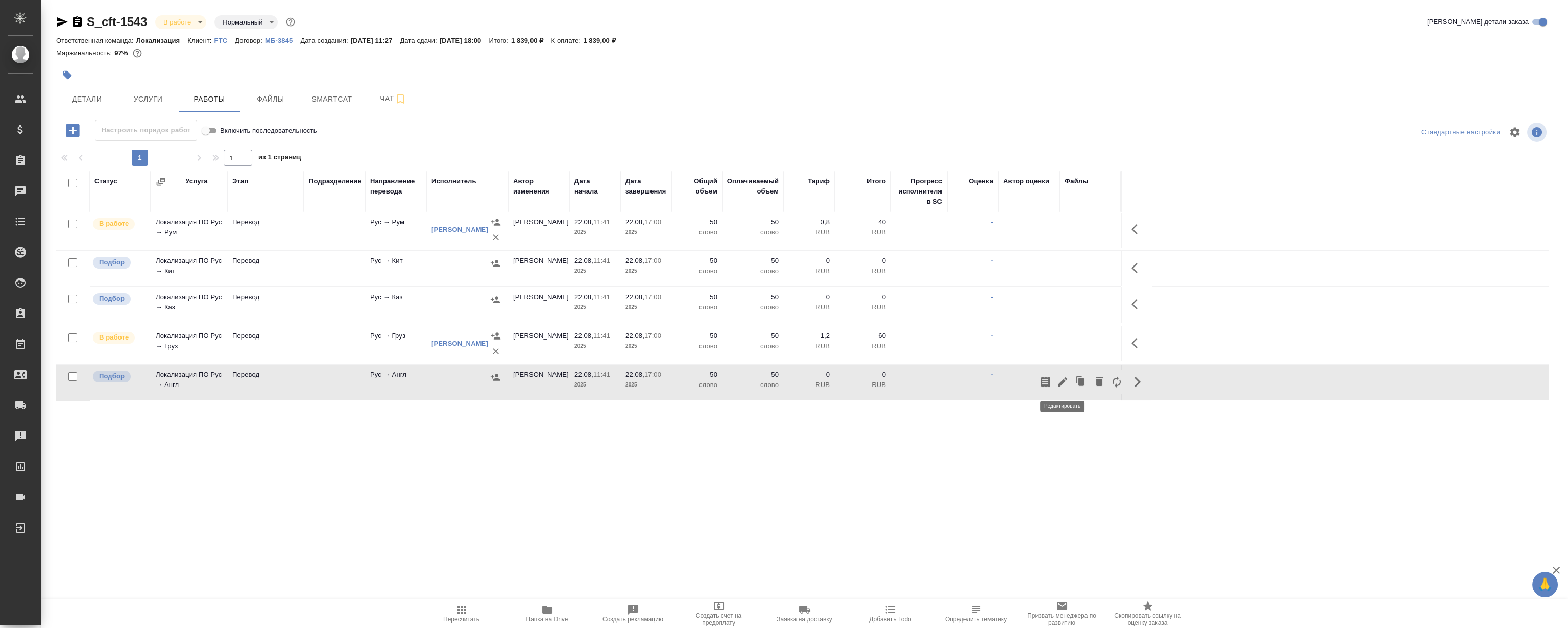
click at [1063, 382] on icon "button" at bounding box center [1062, 381] width 9 height 9
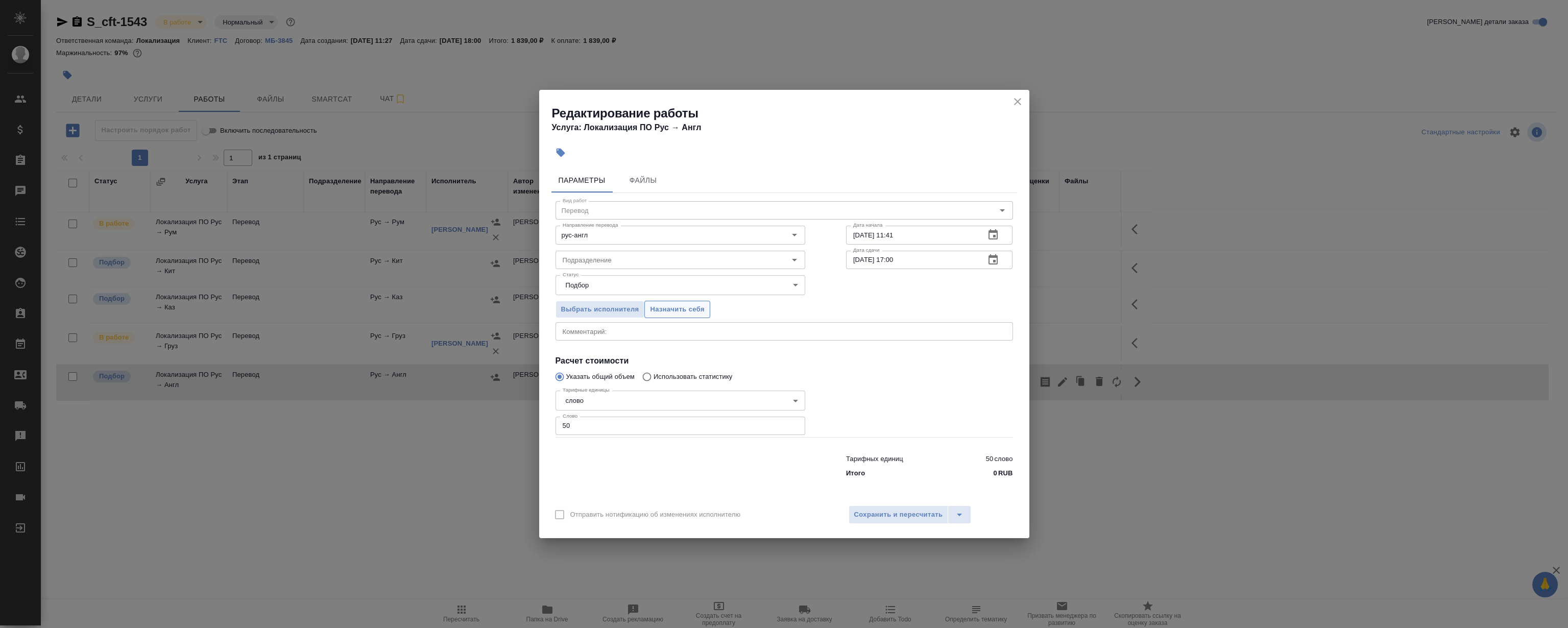
click at [676, 312] on span "Назначить себя" at bounding box center [677, 310] width 54 height 12
click at [1019, 101] on icon "close" at bounding box center [1017, 102] width 12 height 12
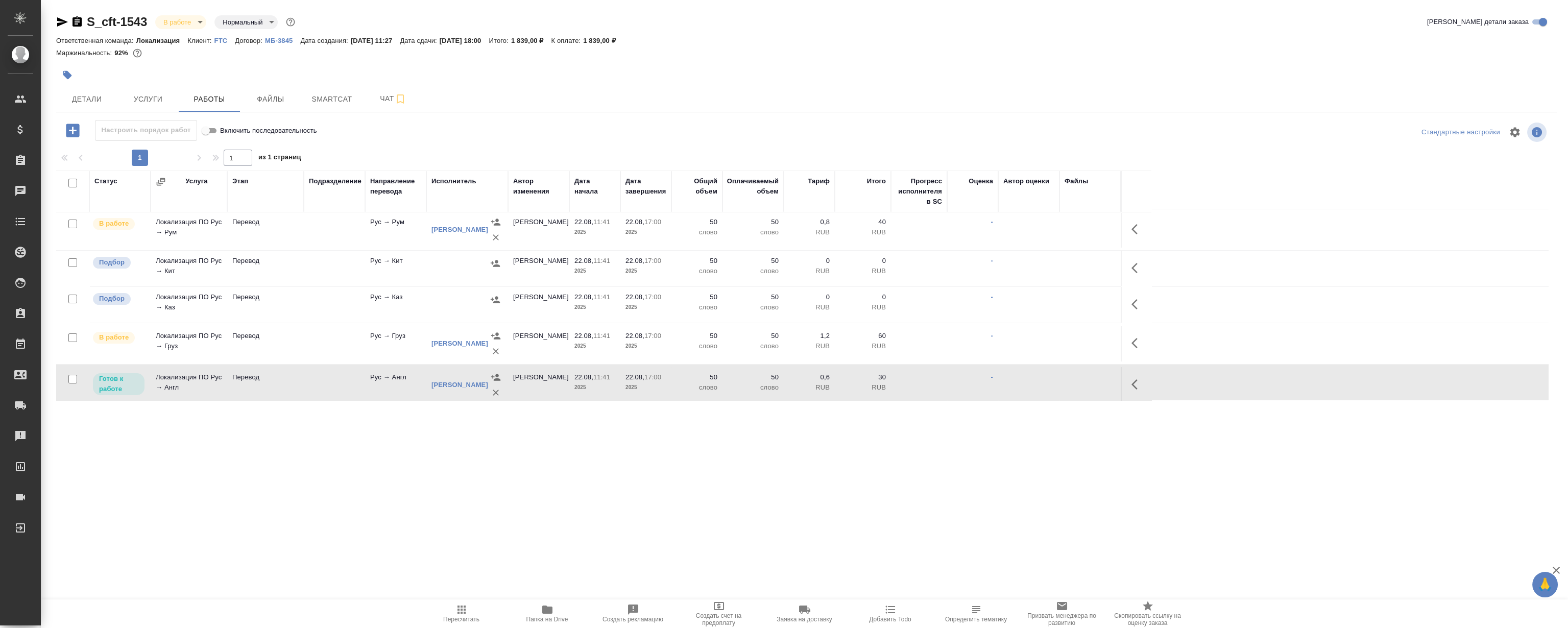
click at [1134, 382] on icon "button" at bounding box center [1134, 385] width 6 height 10
click at [1063, 389] on icon "button" at bounding box center [1062, 384] width 12 height 12
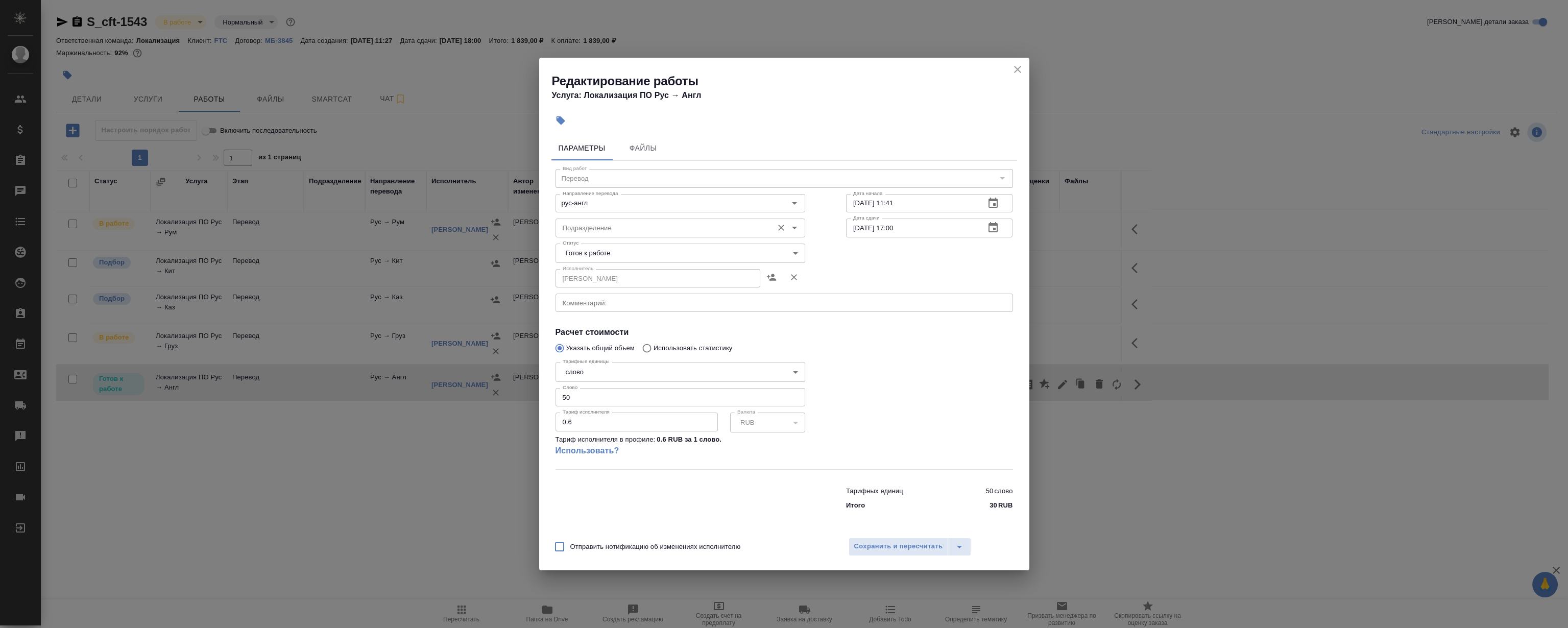
click at [629, 220] on div "Подразделение" at bounding box center [680, 227] width 249 height 18
click at [596, 242] on li "LocQA" at bounding box center [679, 250] width 249 height 18
type input "LocQA"
click at [595, 252] on body "🙏 .cls-1 fill:#fff; AWATERA [PERSON_NAME] Спецификации Заказы 0 Чаты Todo Проек…" at bounding box center [784, 314] width 1568 height 628
click at [613, 305] on li "Сдан" at bounding box center [679, 305] width 249 height 17
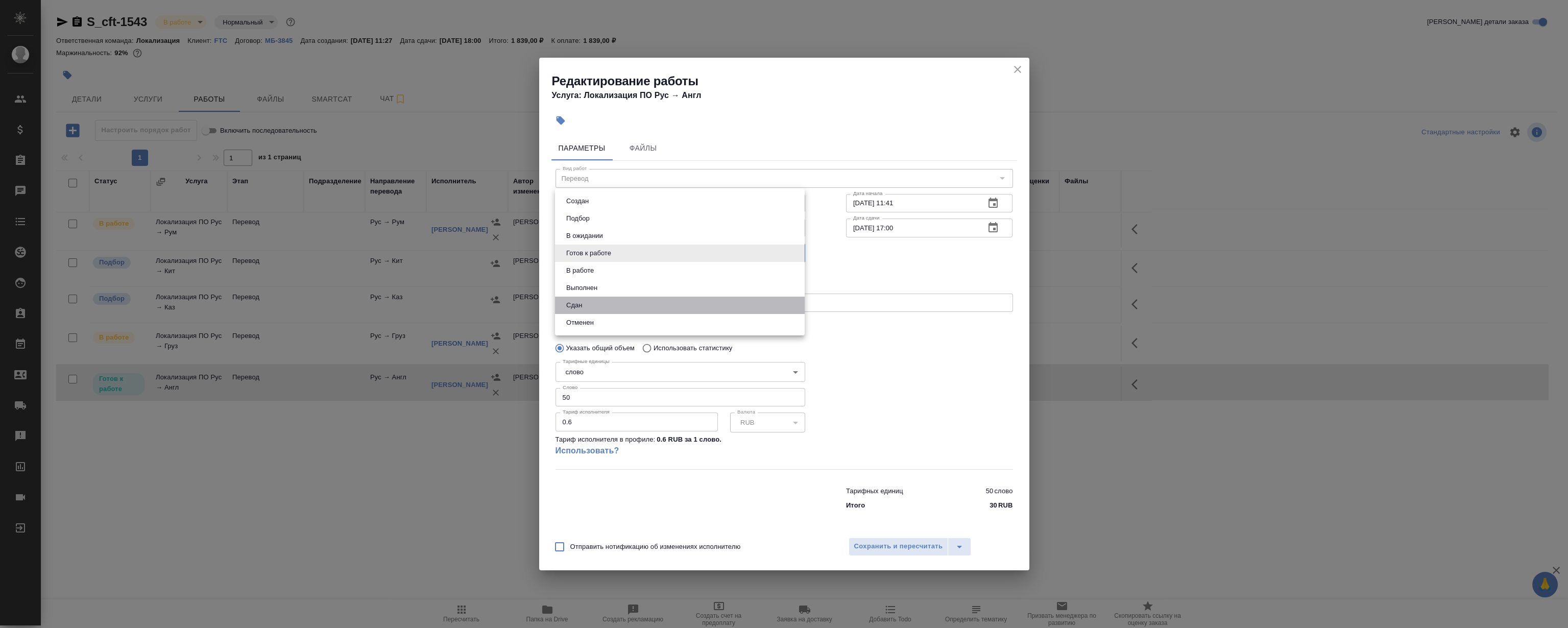
type input "closed"
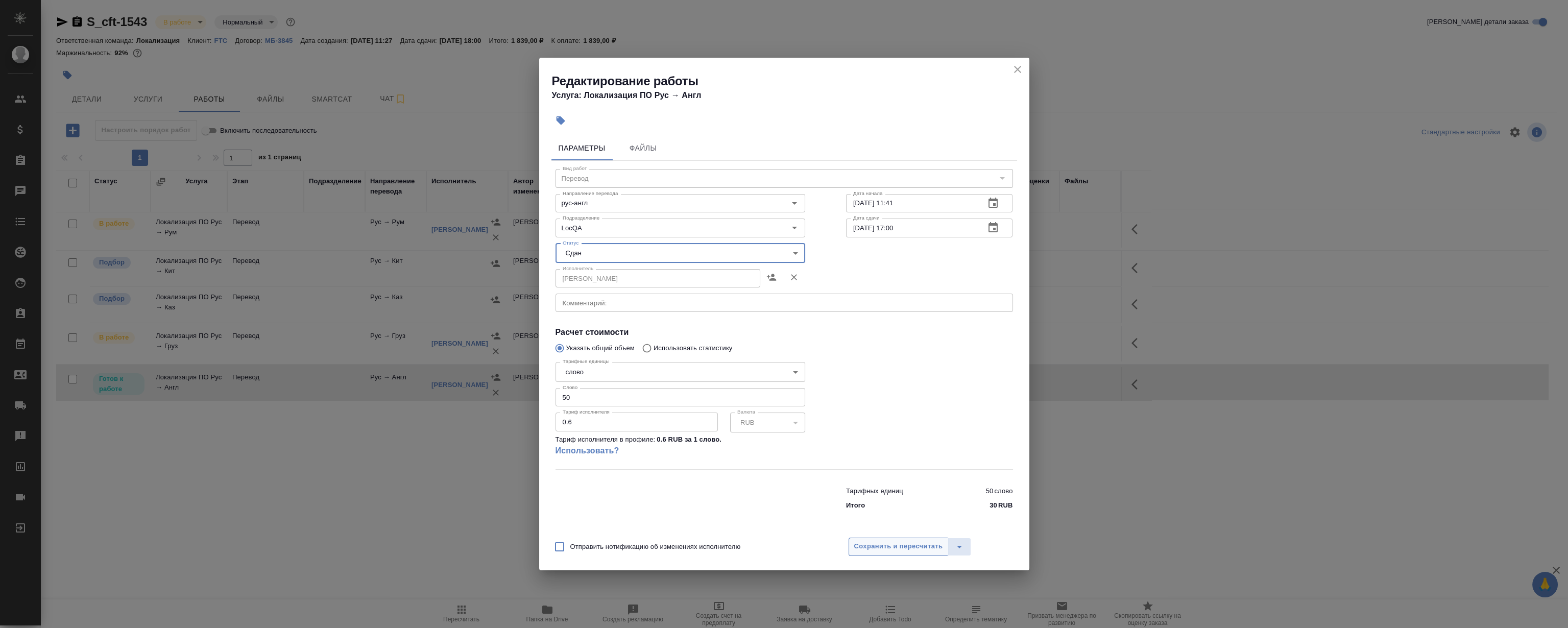
click at [922, 547] on span "Сохранить и пересчитать" at bounding box center [898, 547] width 89 height 12
